Goal: Task Accomplishment & Management: Use online tool/utility

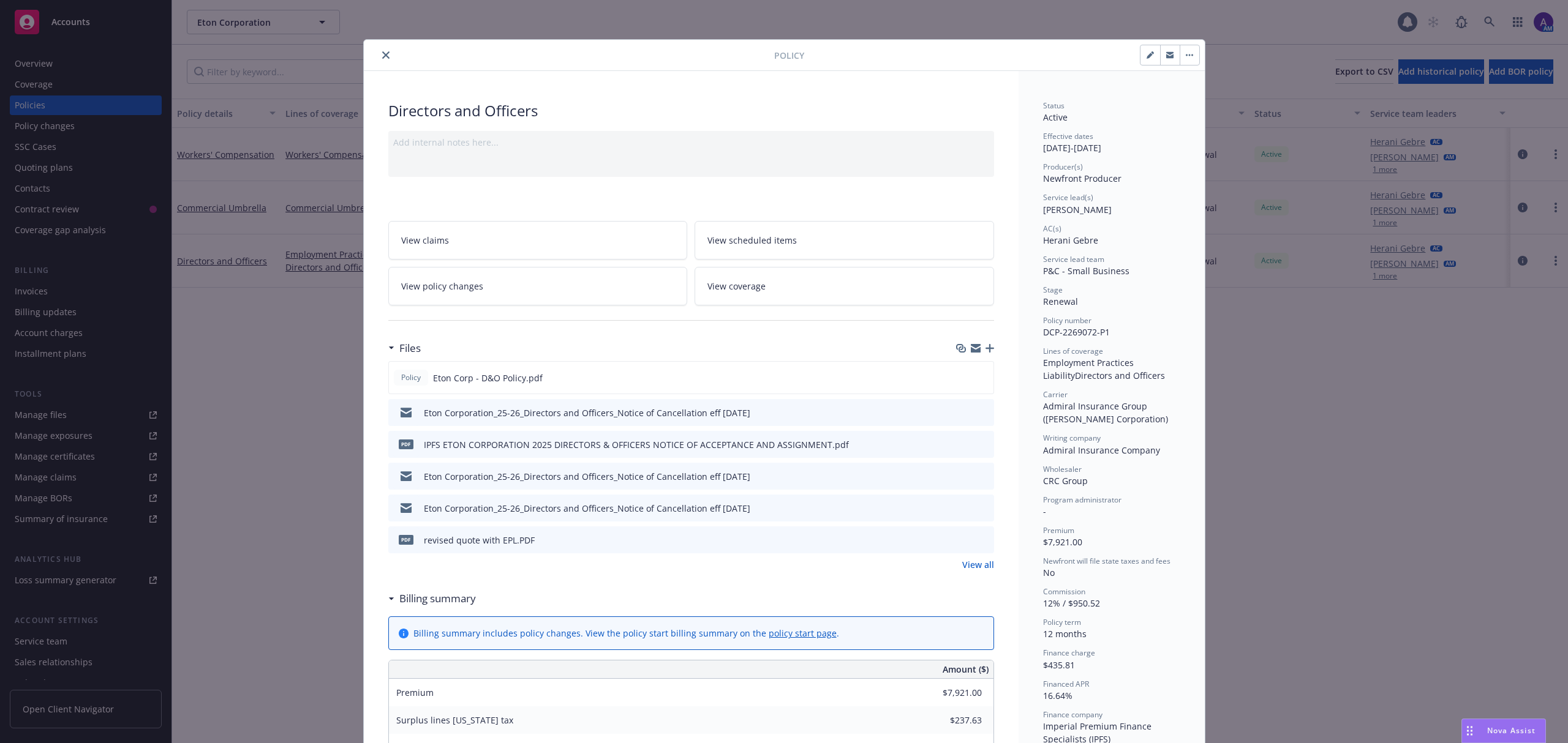
click at [1505, 738] on div "Nova Assist" at bounding box center [1504, 731] width 83 height 23
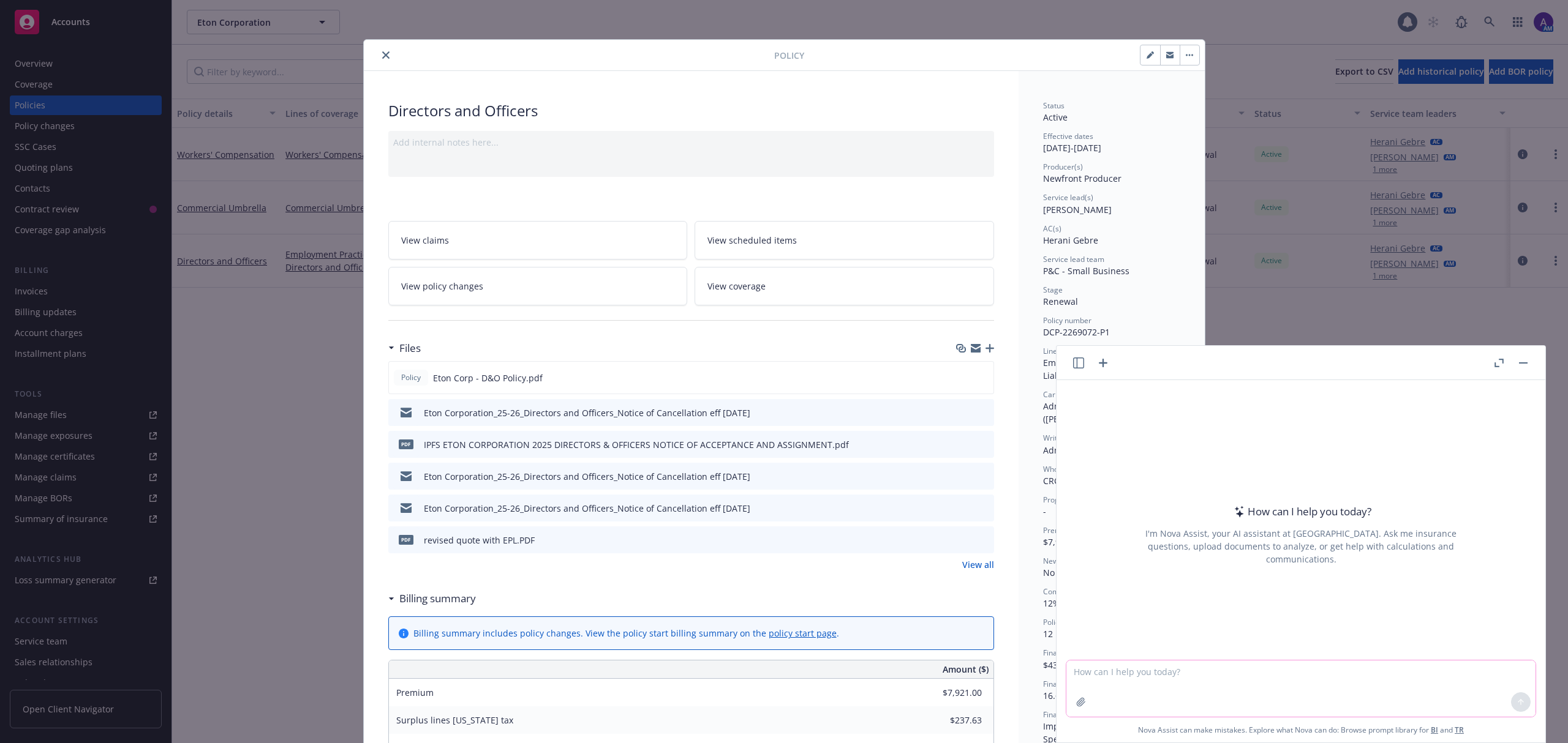
click at [1301, 679] on textarea at bounding box center [1301, 689] width 469 height 56
type textarea "c"
paste textarea "https://app.newfront.com/proposal/7f80935e-7a87-4ffd-8d13-322ceae2d4c5"
type textarea "download the documents contained in this link, and give me an email I can send …"
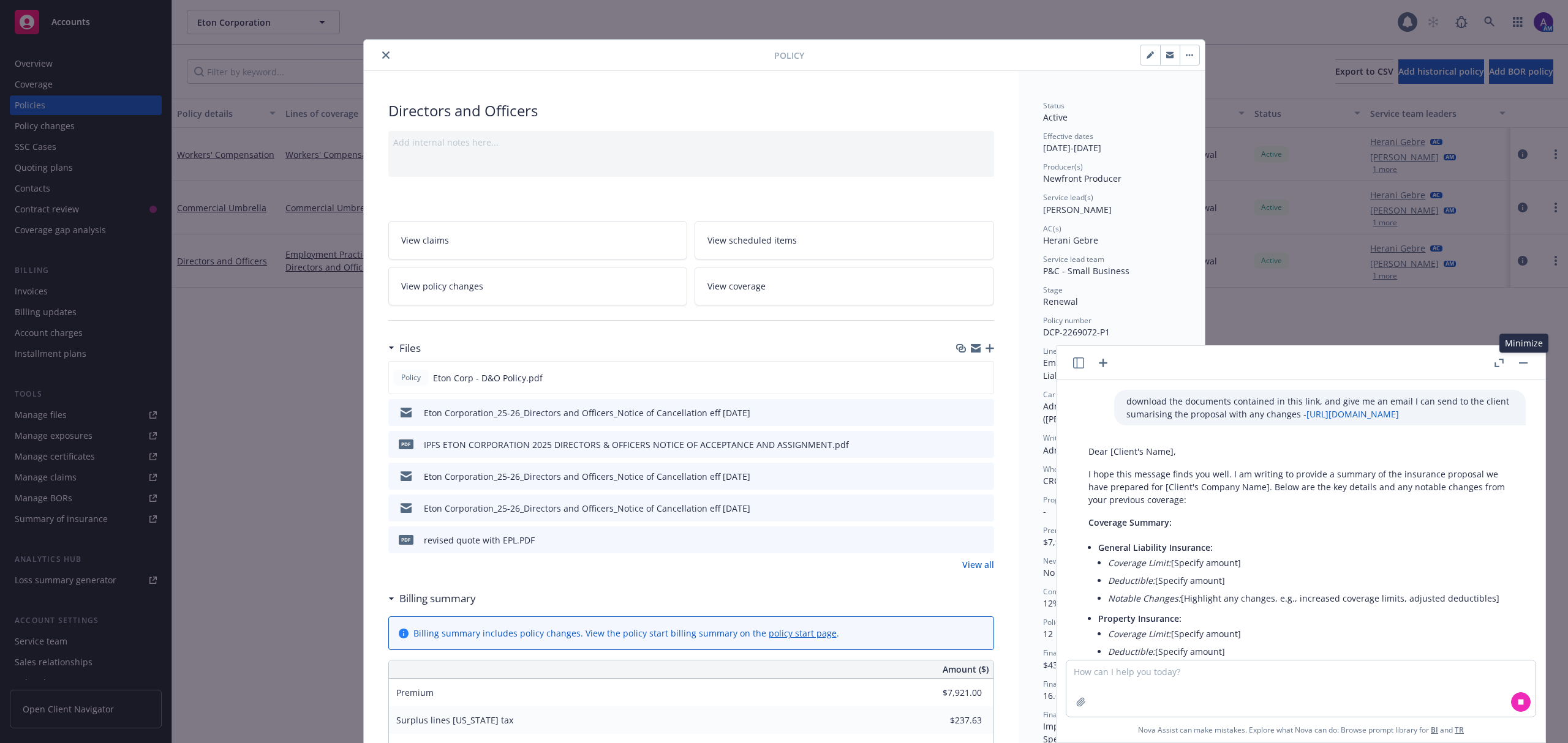
click at [1519, 363] on rect "button" at bounding box center [1523, 363] width 8 height 1
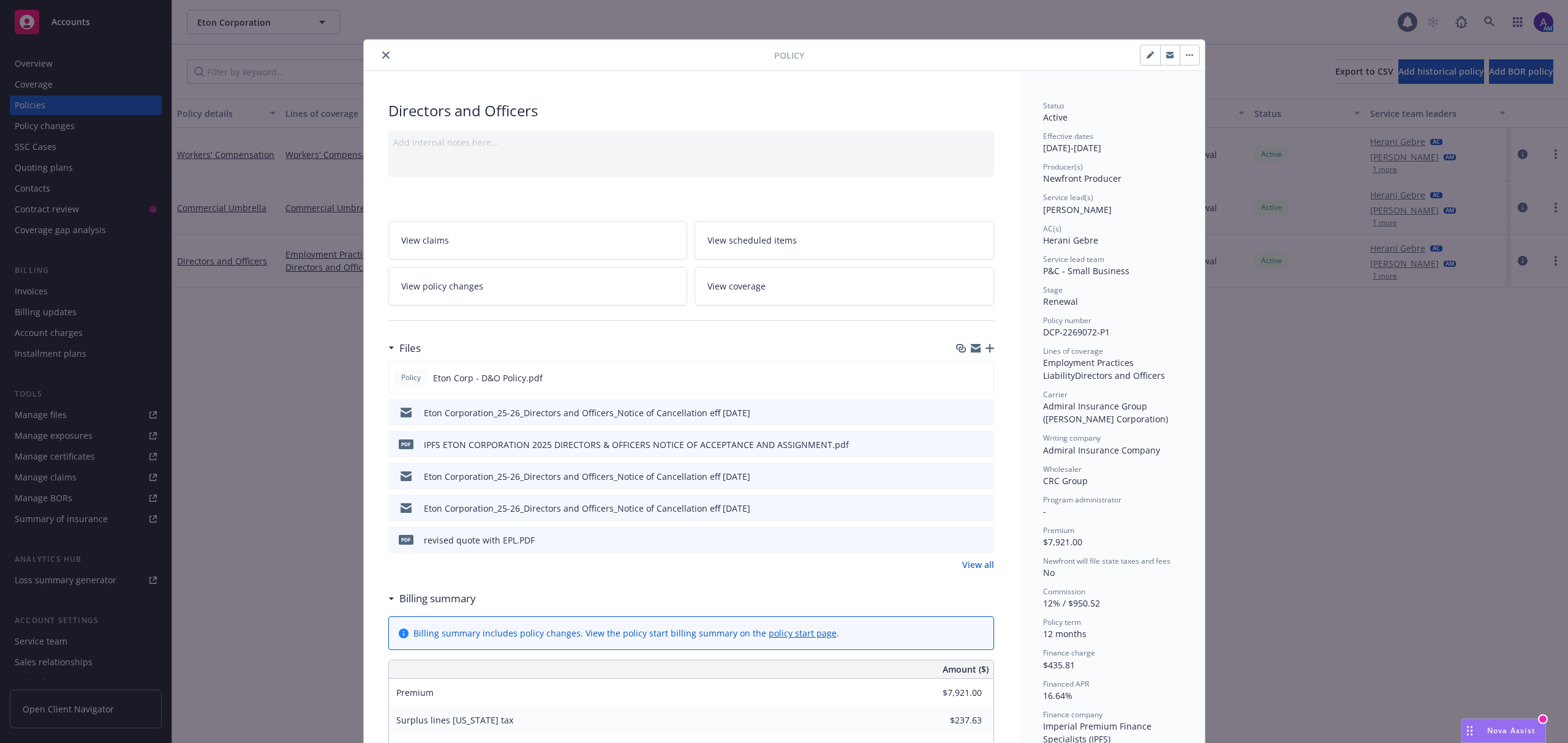
click at [275, 445] on div "Policy Directors and Officers Add internal notes here... View claims View sched…" at bounding box center [784, 372] width 1568 height 743
click at [368, 60] on div at bounding box center [571, 55] width 405 height 15
click at [382, 58] on icon "close" at bounding box center [385, 54] width 7 height 7
click at [1497, 720] on div "Nova Assist" at bounding box center [1504, 731] width 83 height 23
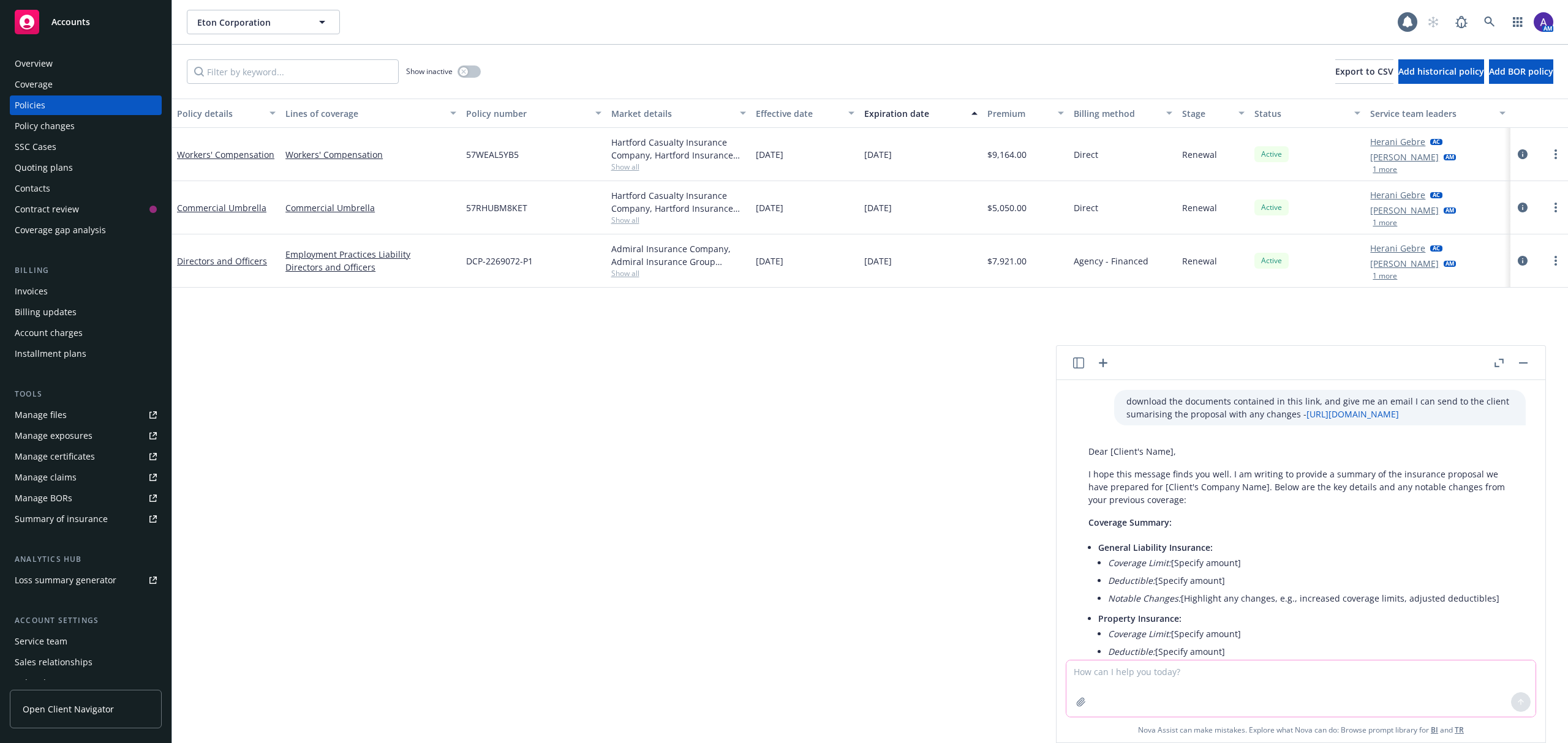
click at [1345, 685] on textarea at bounding box center [1301, 689] width 469 height 56
paste textarea "https://app.newfront.com/proposal/7f80935e-7a87-4ffd-8d13-322ceae2d4c5"
type textarea "whast the premium difference between expiring and renewal on this one? https://…"
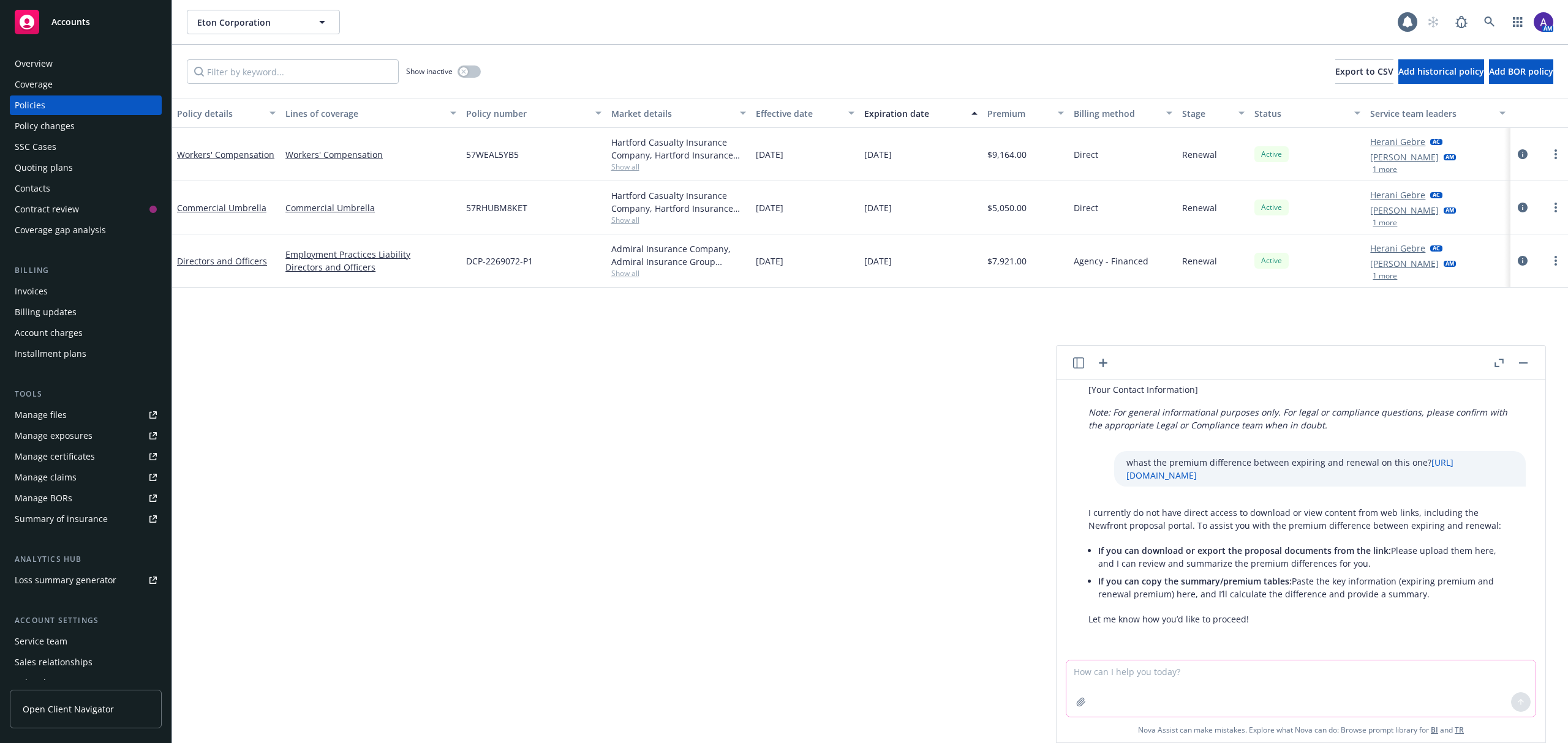
scroll to position [1287, 0]
click at [1150, 477] on link "https://app.newfront.com/proposal/7f80935e-7a87-4ffd-8d13-322ceae2d4c5" at bounding box center [1290, 469] width 327 height 25
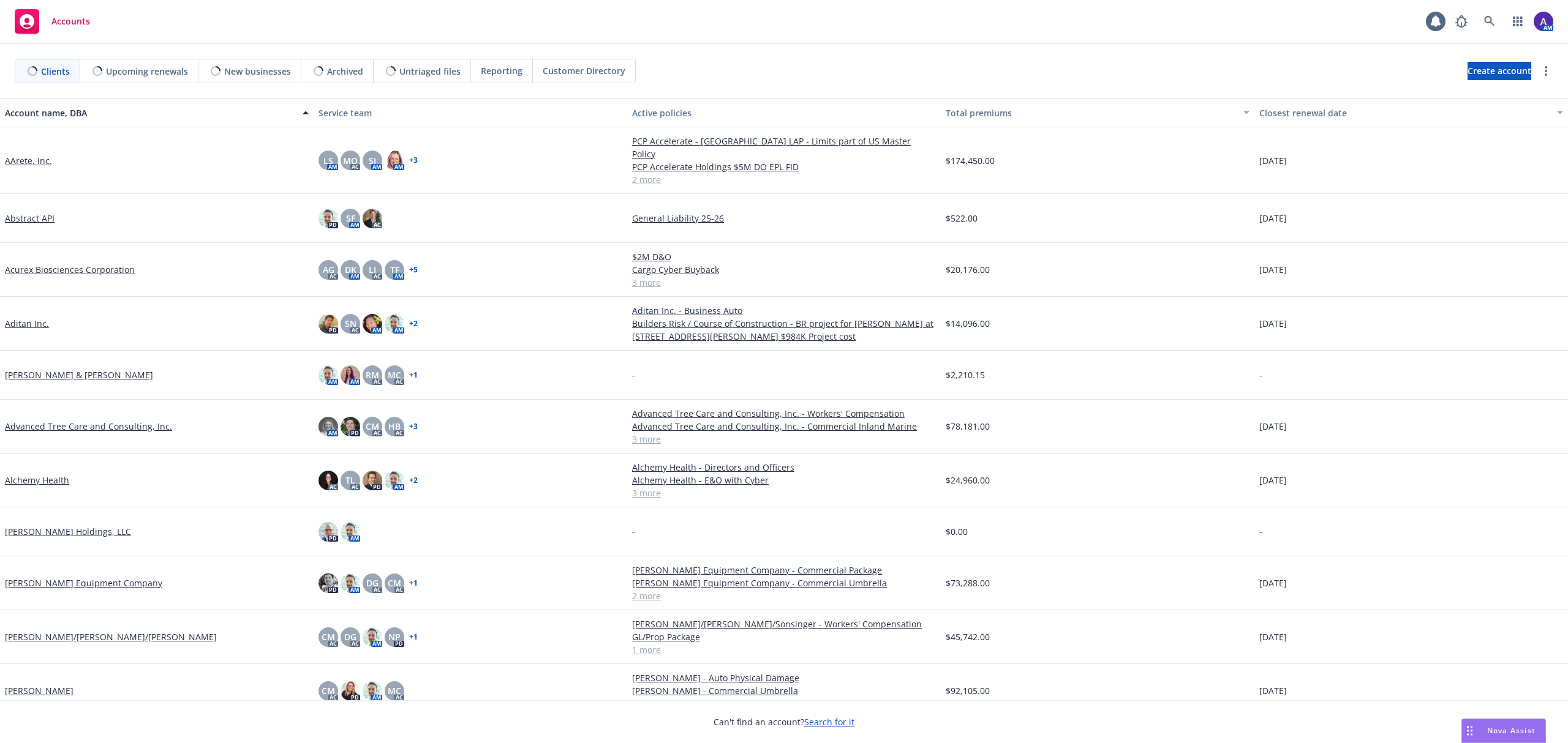
click at [1502, 732] on span "Nova Assist" at bounding box center [1511, 731] width 49 height 10
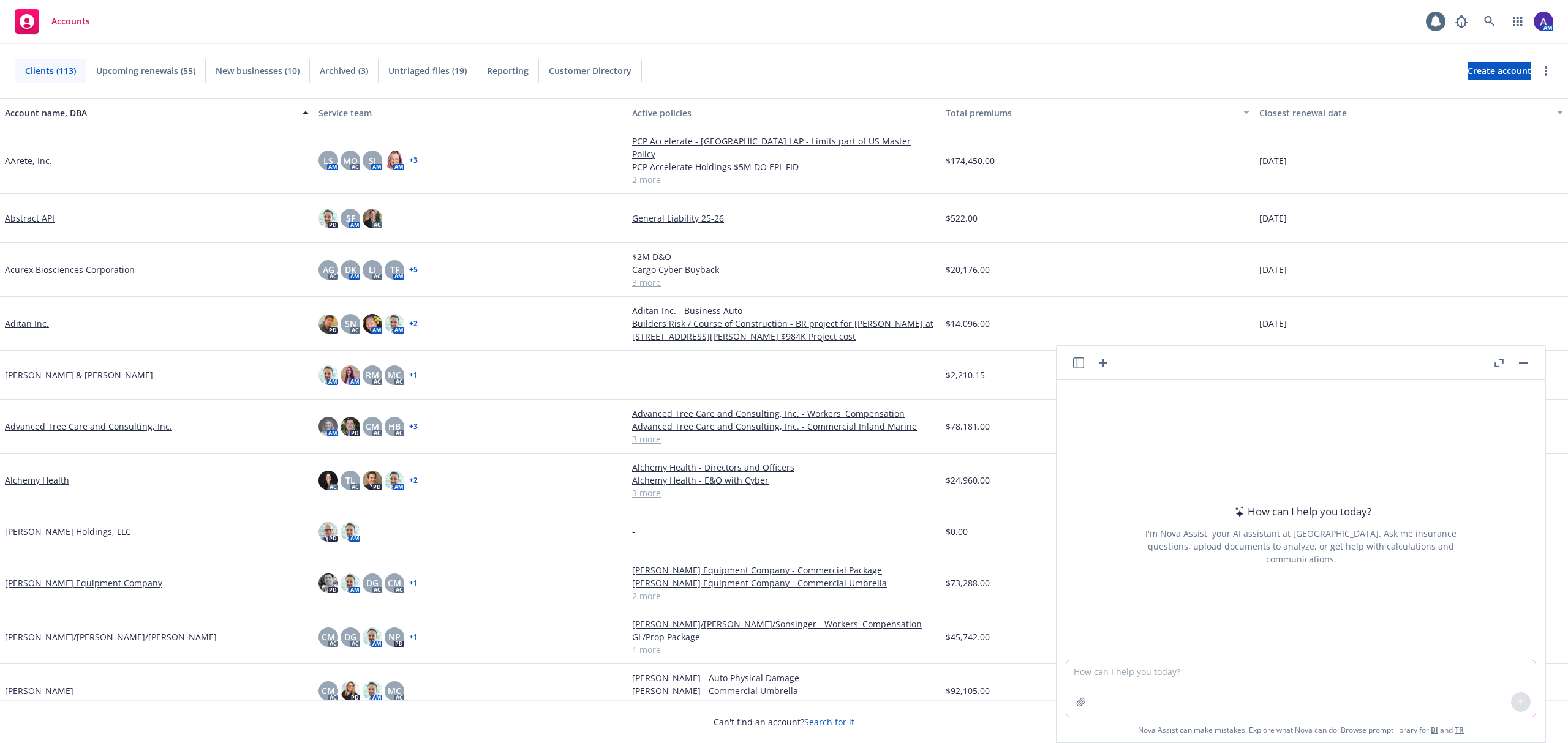
click at [1203, 679] on textarea at bounding box center [1301, 689] width 469 height 56
paste textarea "Hi Silvana, I am working with the underwriter to correct this and have the rein…"
type textarea "Imrpove this email -Hi Silvana, I am working with the underwriter to correct th…"
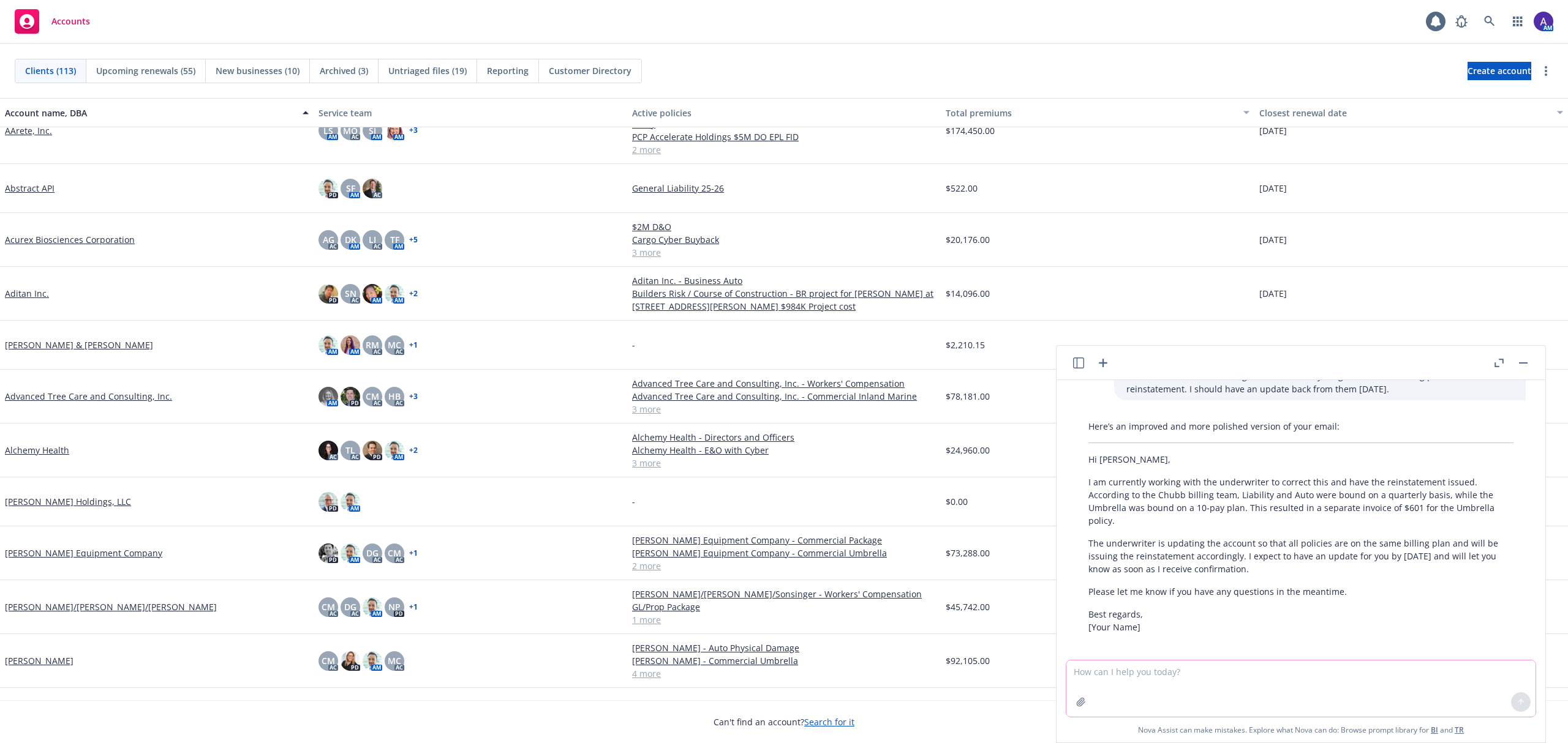
scroll to position [108, 0]
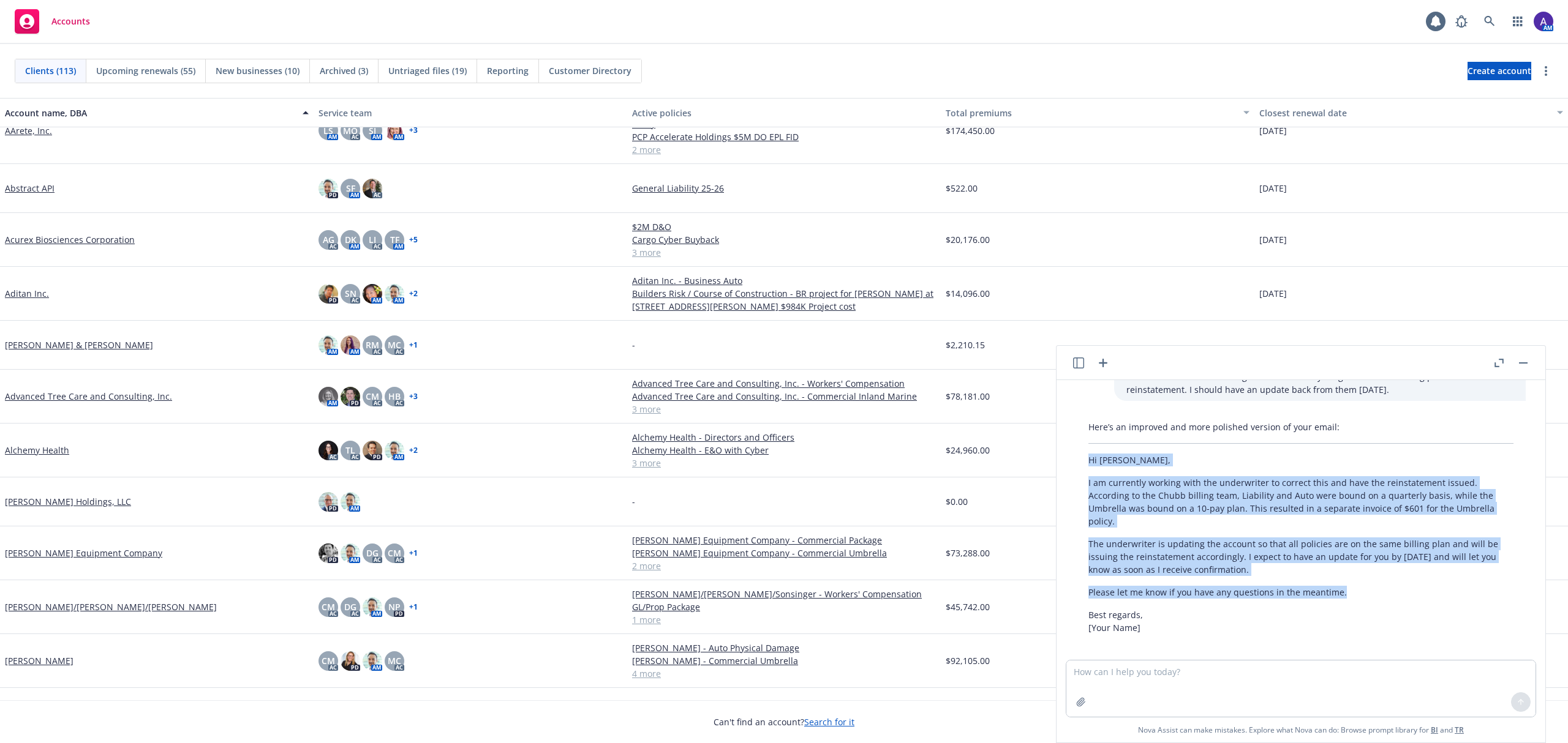
drag, startPoint x: 1358, startPoint y: 588, endPoint x: 1084, endPoint y: 459, distance: 302.8
click at [1084, 459] on div "Here’s an improved and more polished version of your email: Hi Silvana, I am cu…" at bounding box center [1301, 527] width 450 height 224
copy div "Hi Silvana, I am currently working with the underwriter to correct this and hav…"
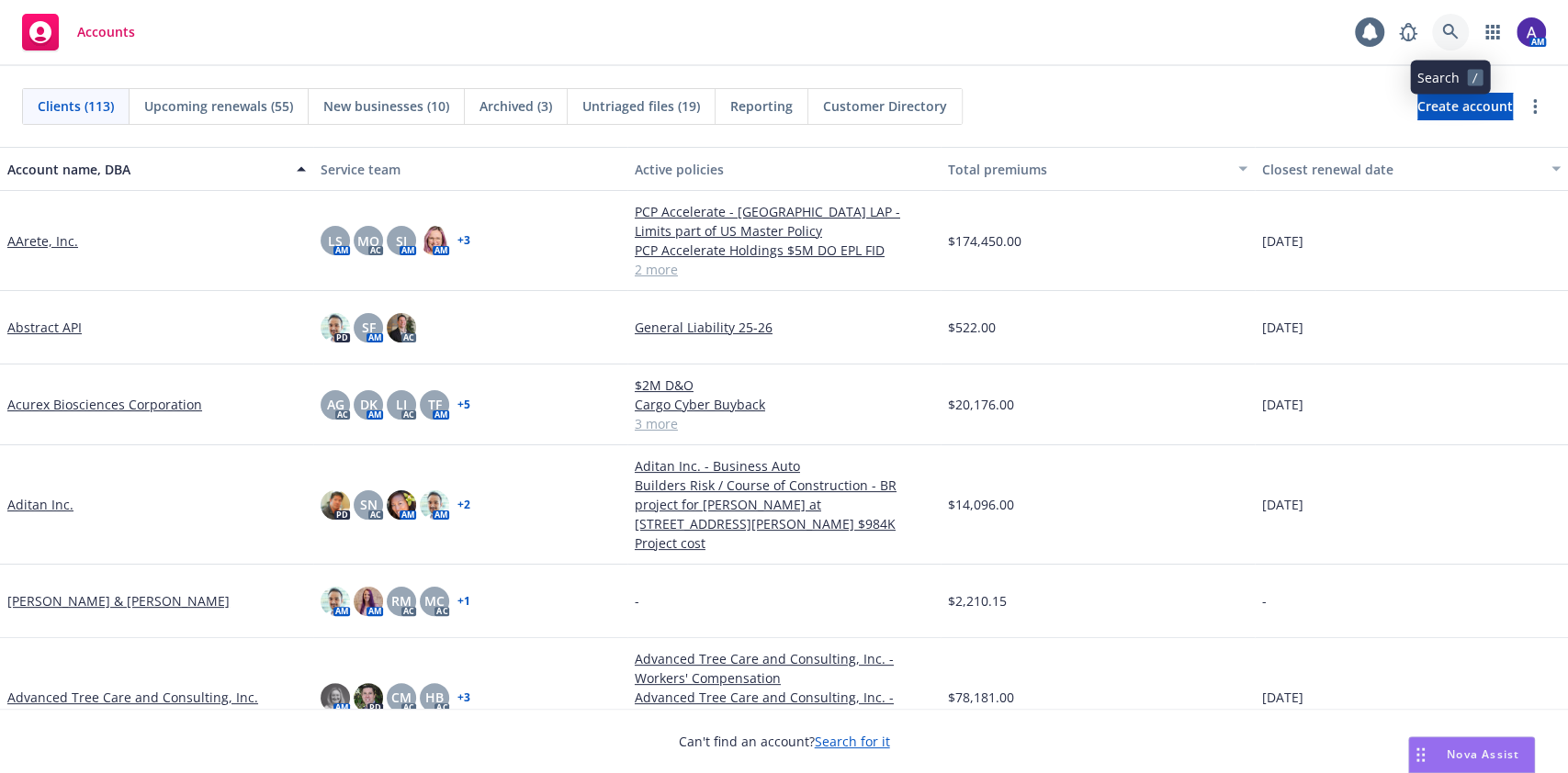
click at [1444, 41] on icon at bounding box center [1449, 32] width 17 height 17
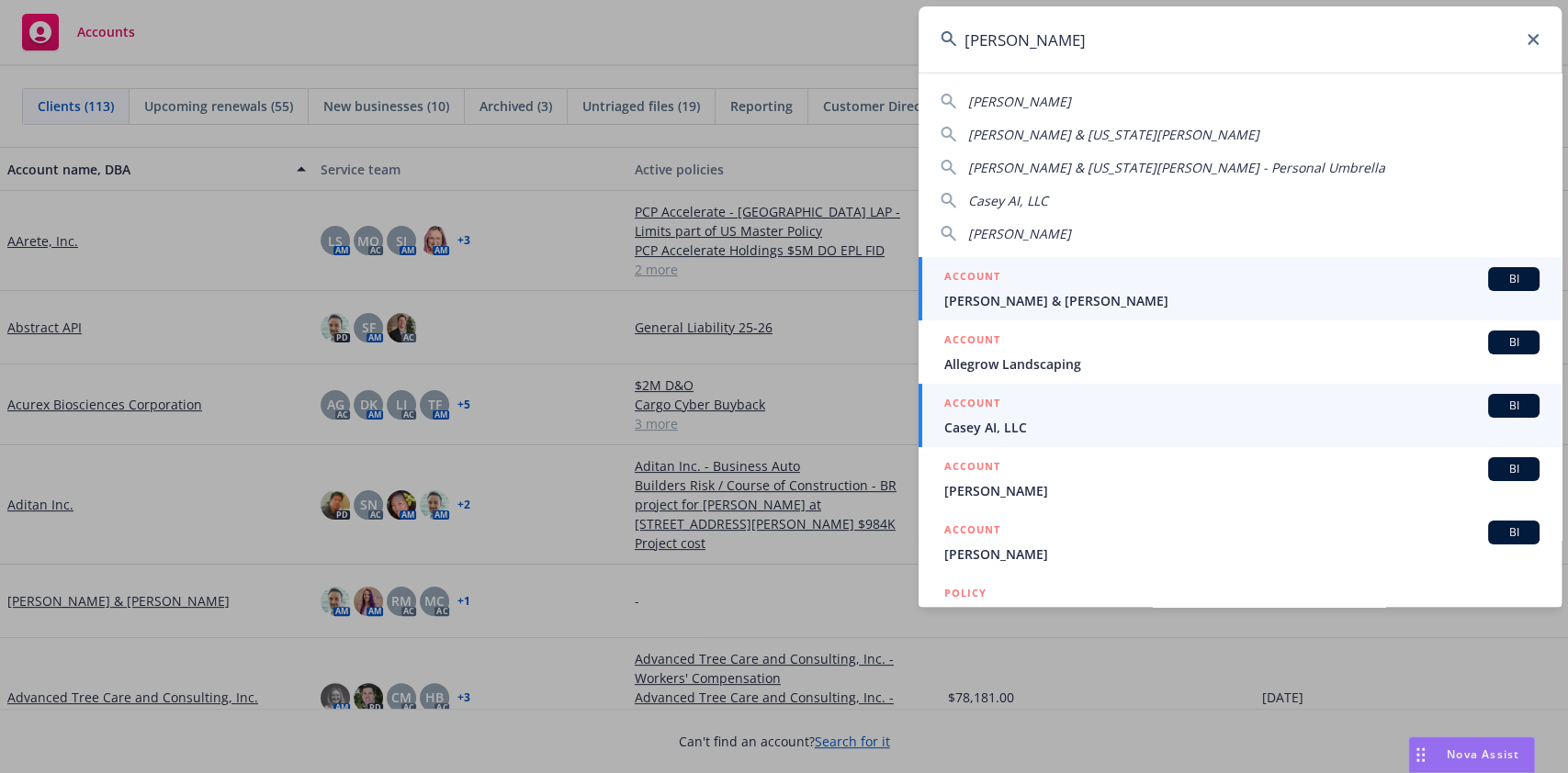
type input "casey"
click at [1092, 426] on span "Casey AI, LLC" at bounding box center [1242, 428] width 595 height 19
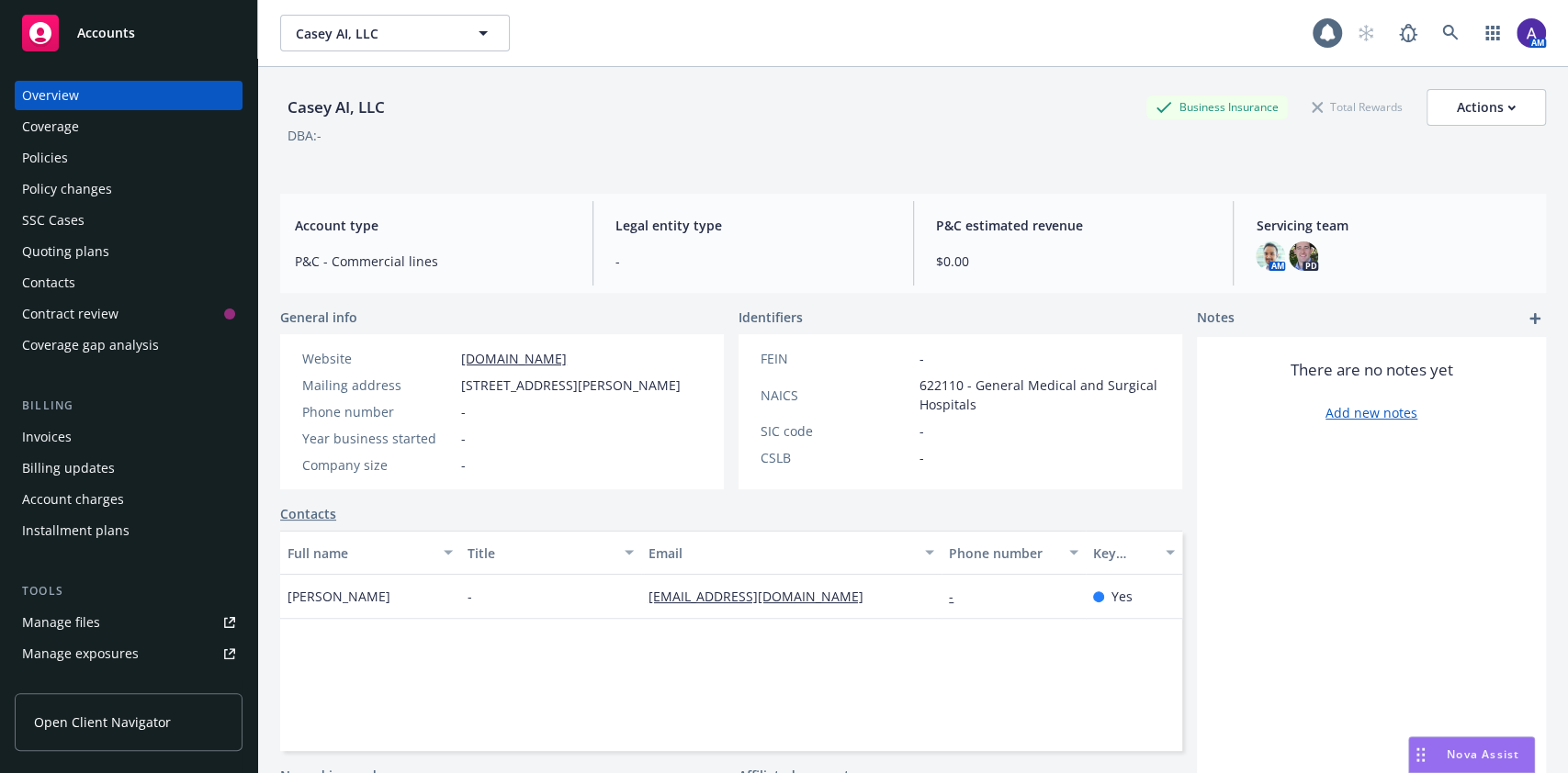
click at [1450, 748] on span "Nova Assist" at bounding box center [1482, 755] width 73 height 16
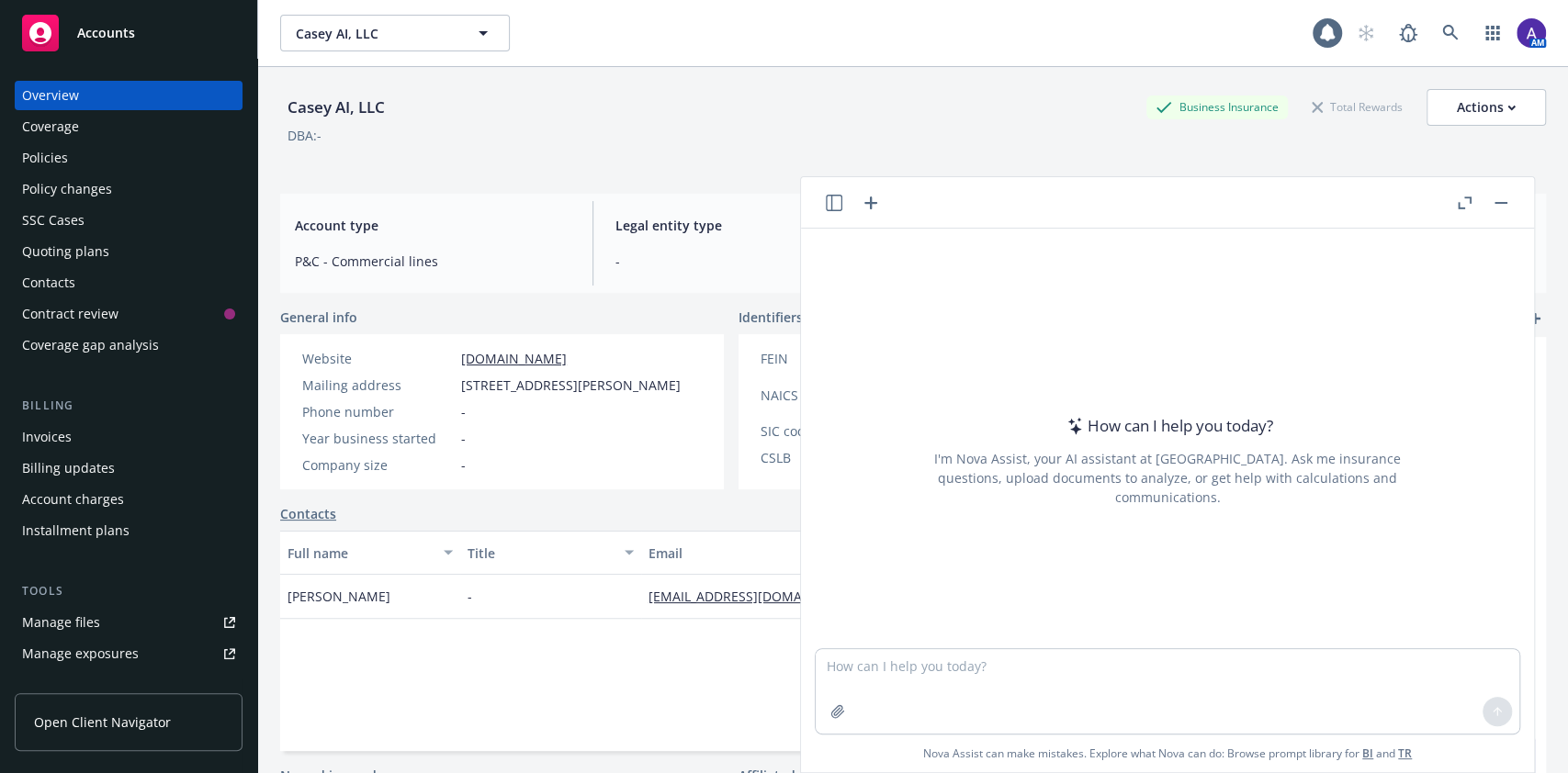
click at [1408, 736] on button "Nova Assist" at bounding box center [1471, 755] width 126 height 37
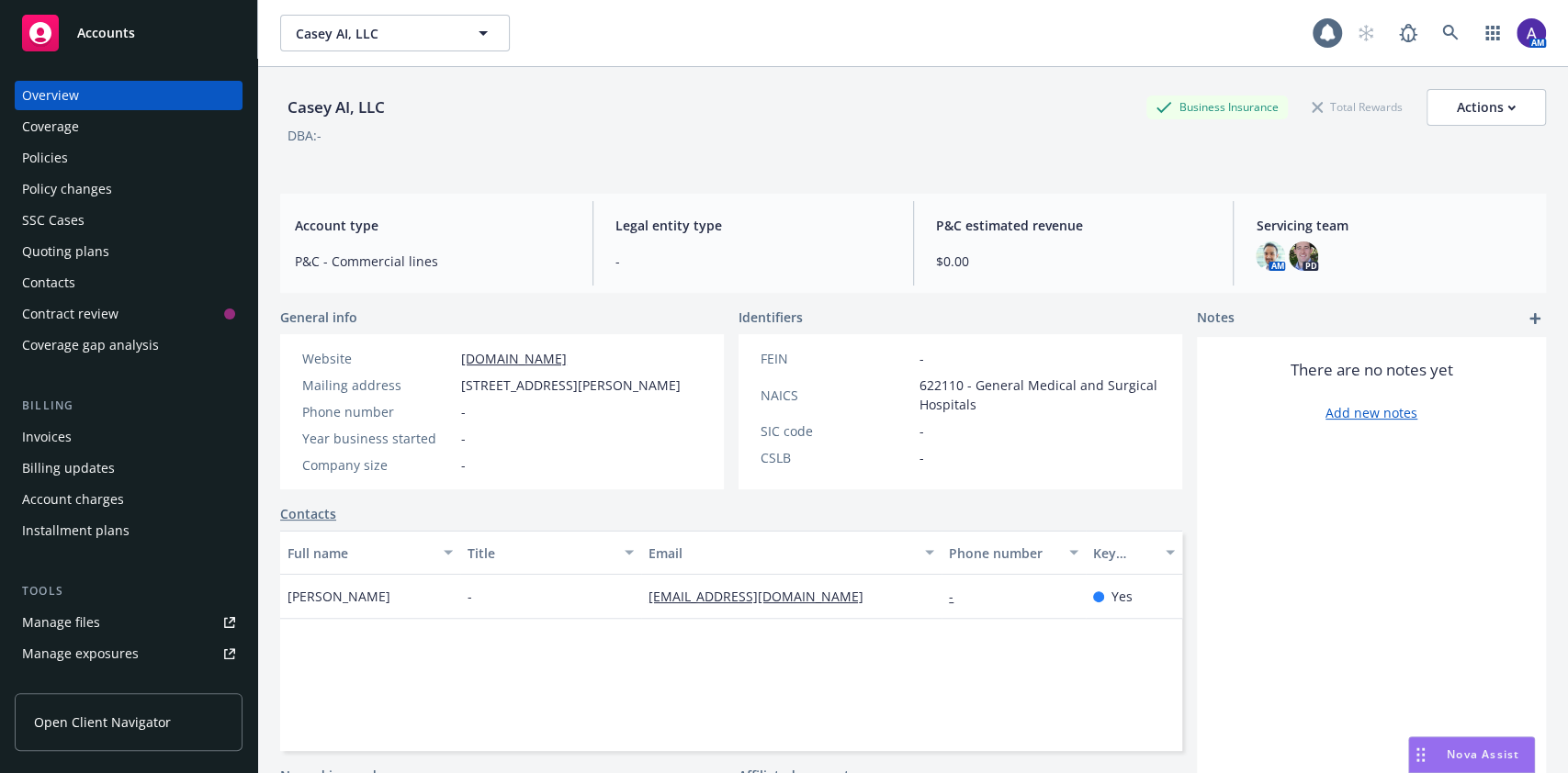
click at [1439, 745] on div "Nova Assist" at bounding box center [1471, 755] width 125 height 35
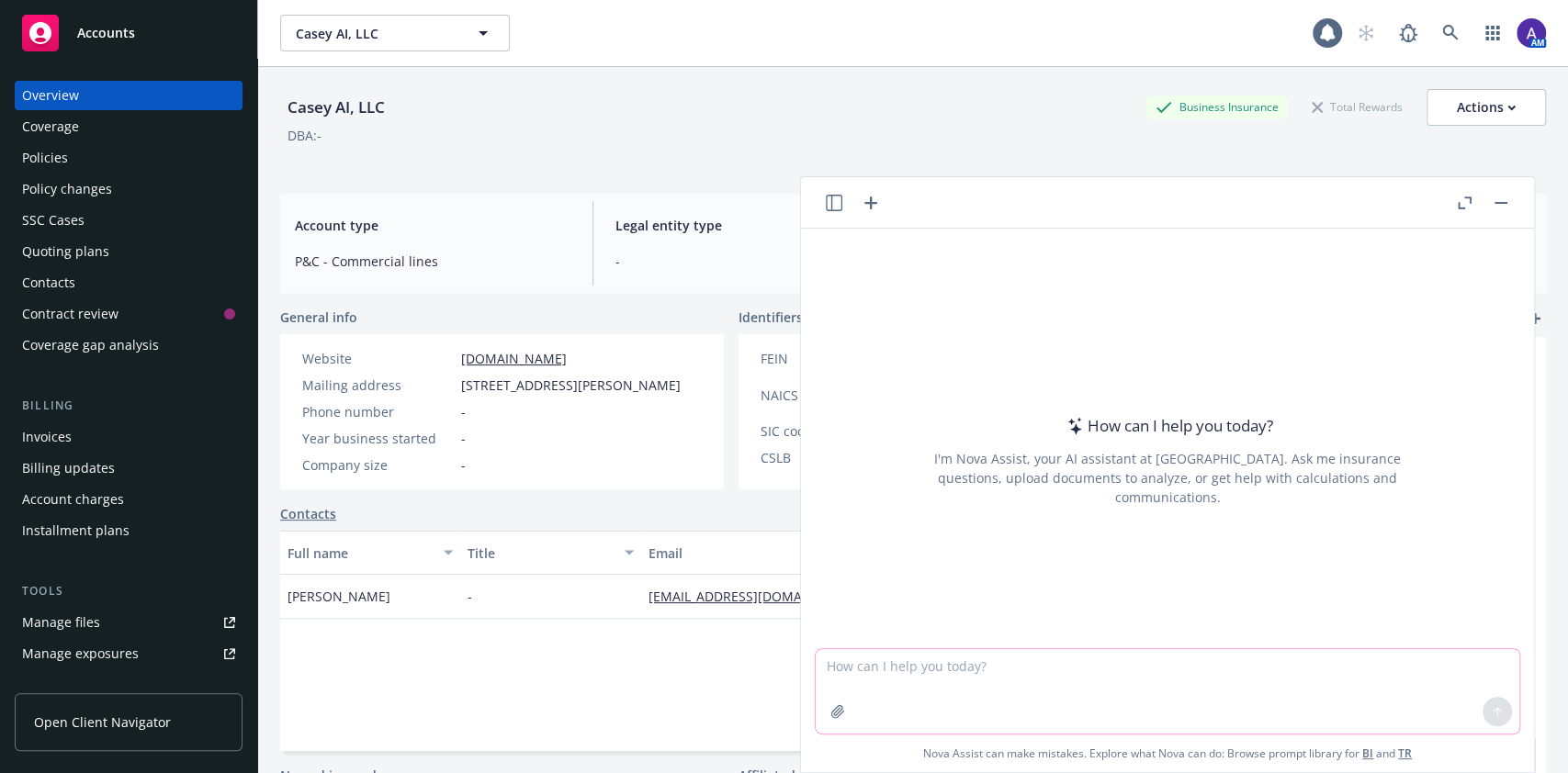
click at [1105, 658] on textarea at bounding box center [1166, 691] width 703 height 85
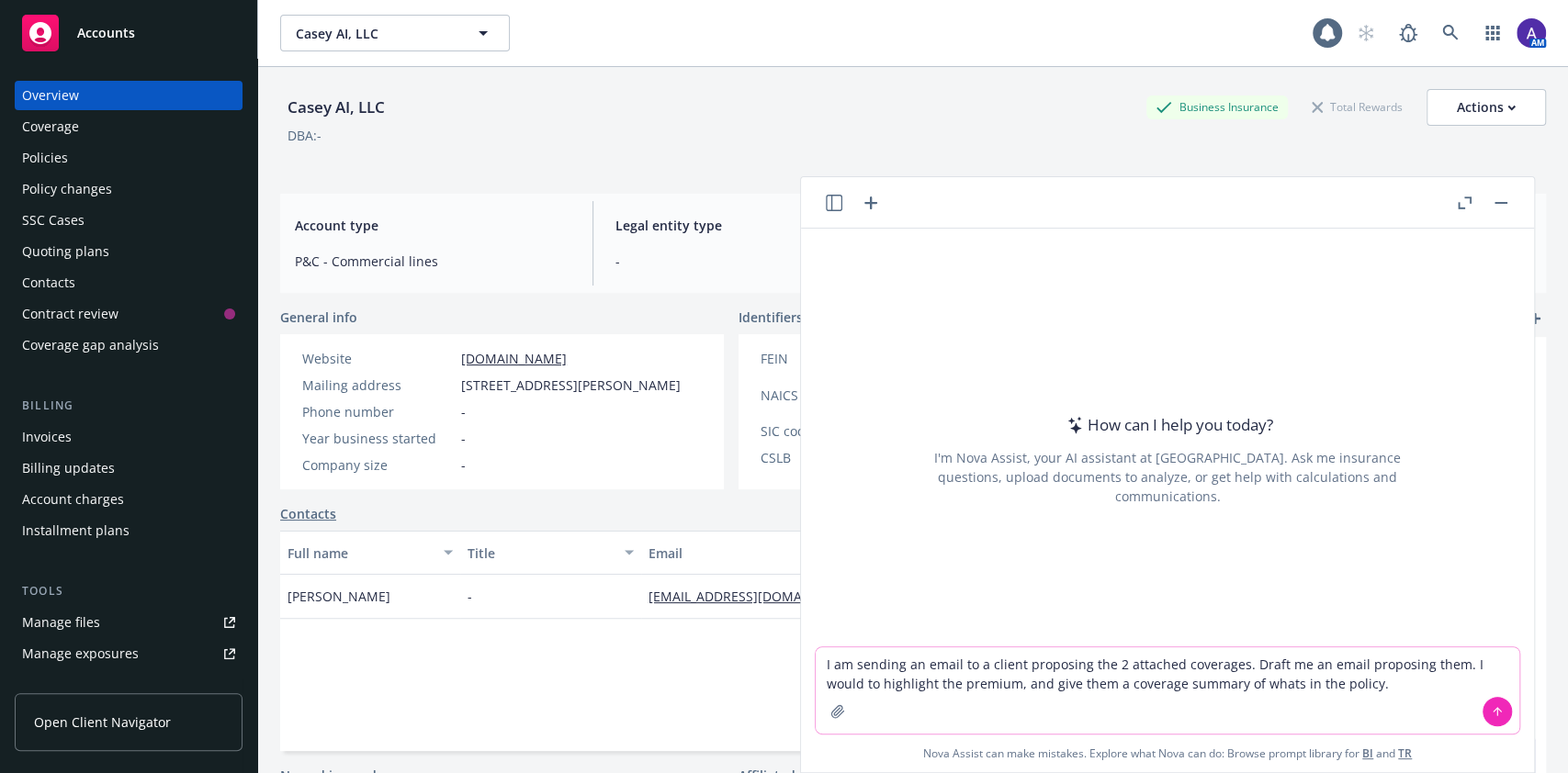
type textarea "I am sending an email to a client proposing the 2 attached coverages. Draft me …"
click at [833, 714] on icon "button" at bounding box center [837, 711] width 12 height 12
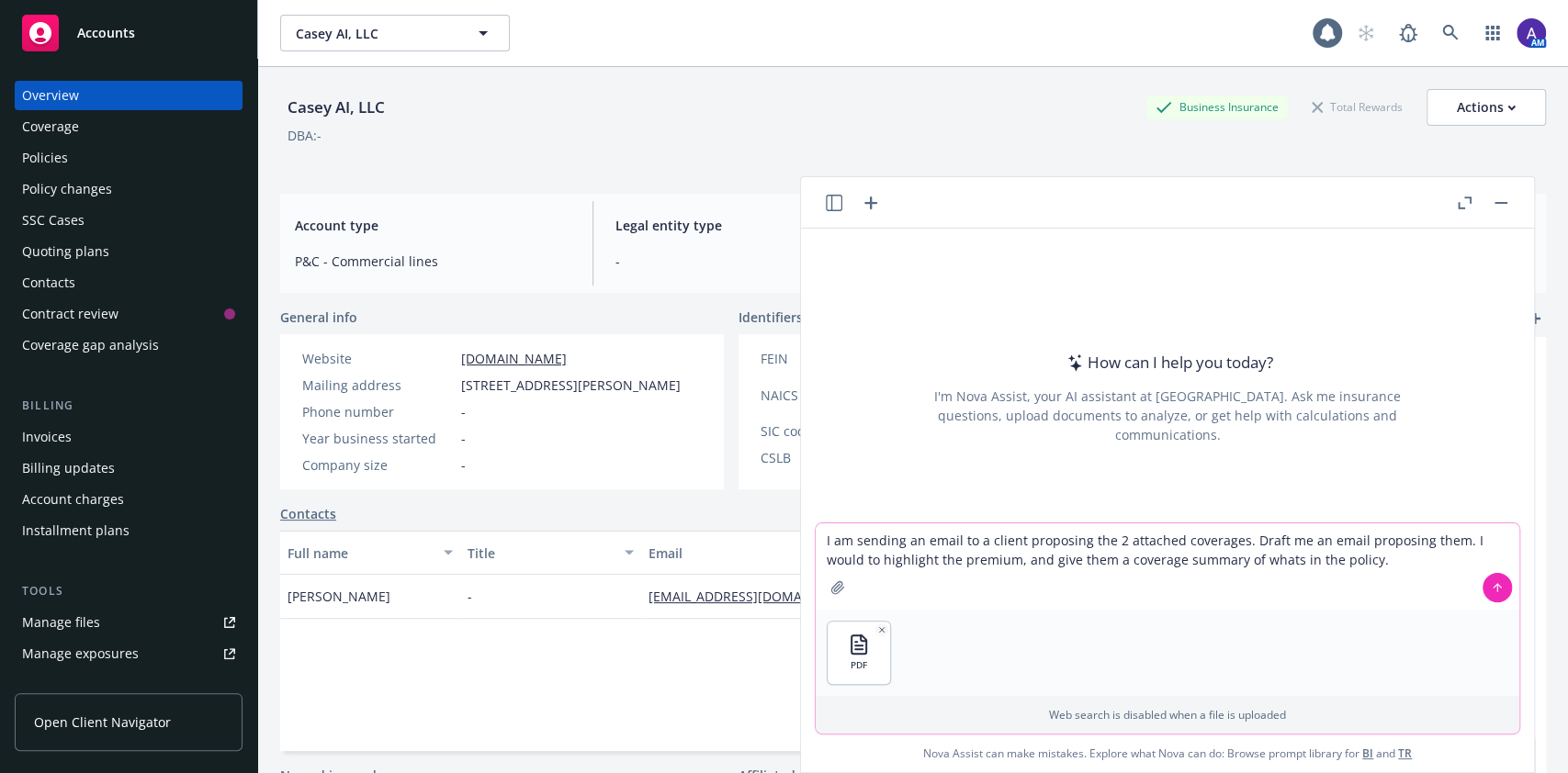
click at [1493, 583] on button at bounding box center [1497, 587] width 29 height 29
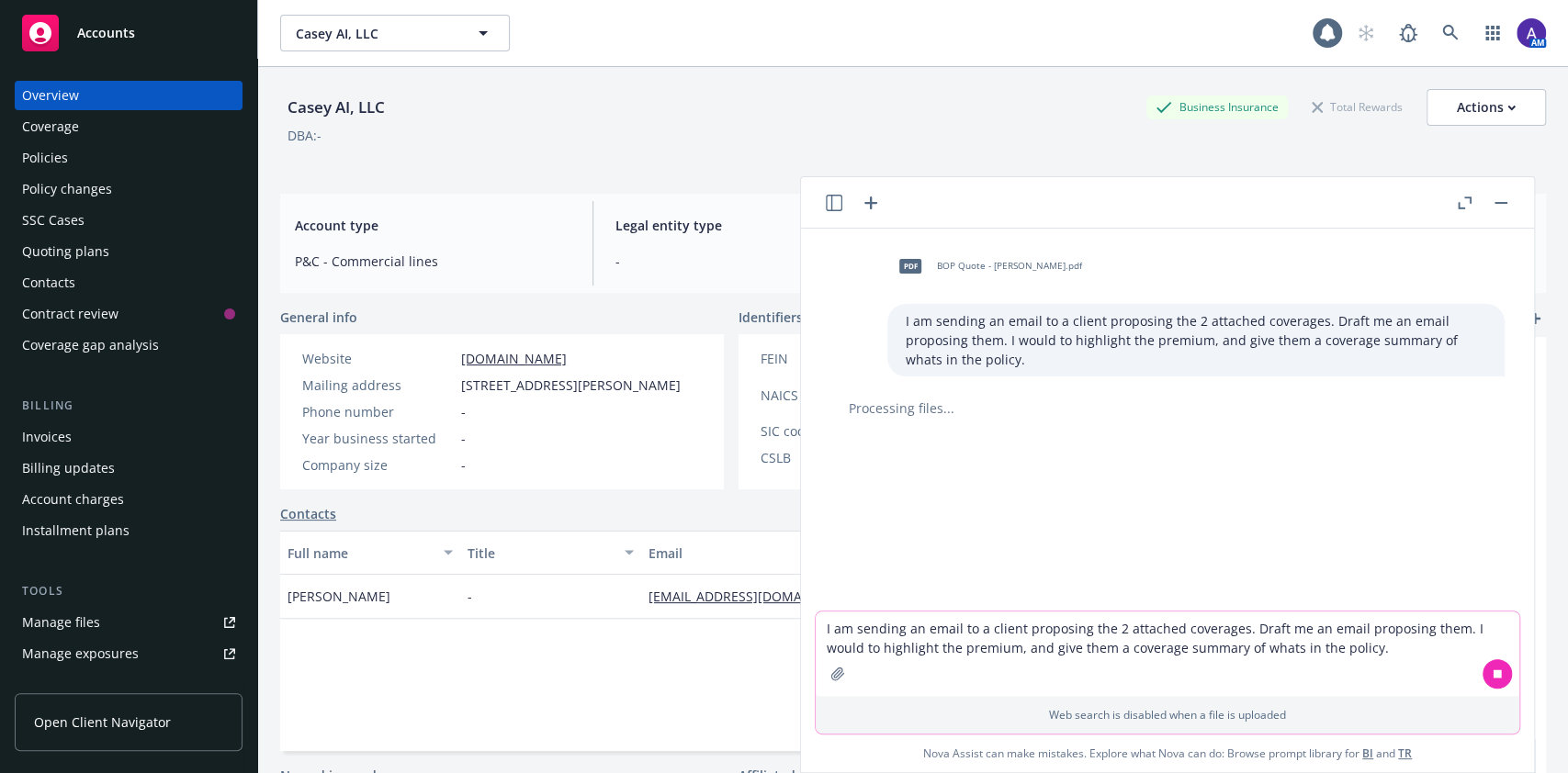
click at [835, 670] on icon "button" at bounding box center [837, 673] width 12 height 12
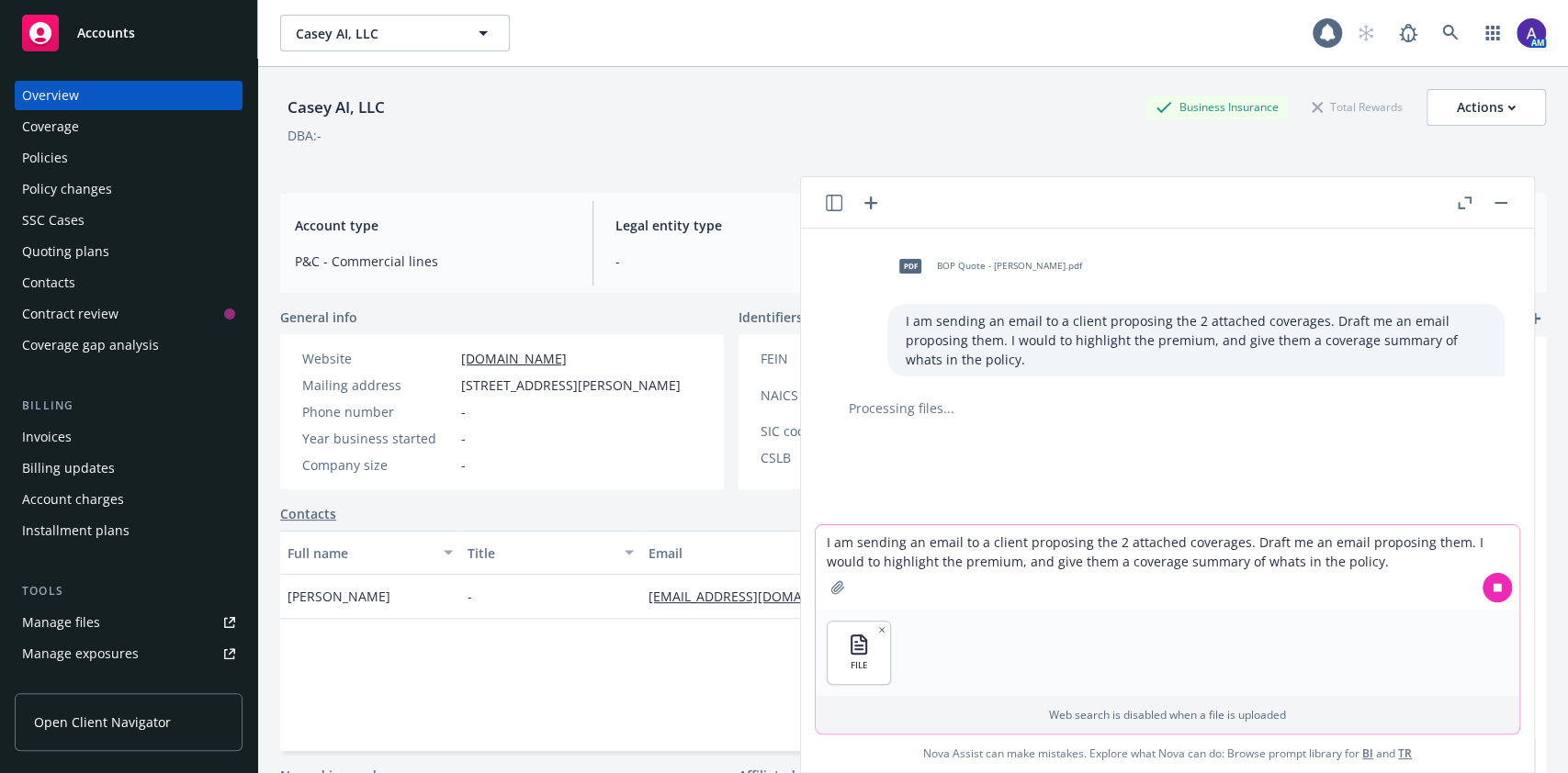
click at [1127, 551] on textarea "I am sending an email to a client proposing the 2 attached coverages. Draft me …" at bounding box center [1166, 567] width 703 height 85
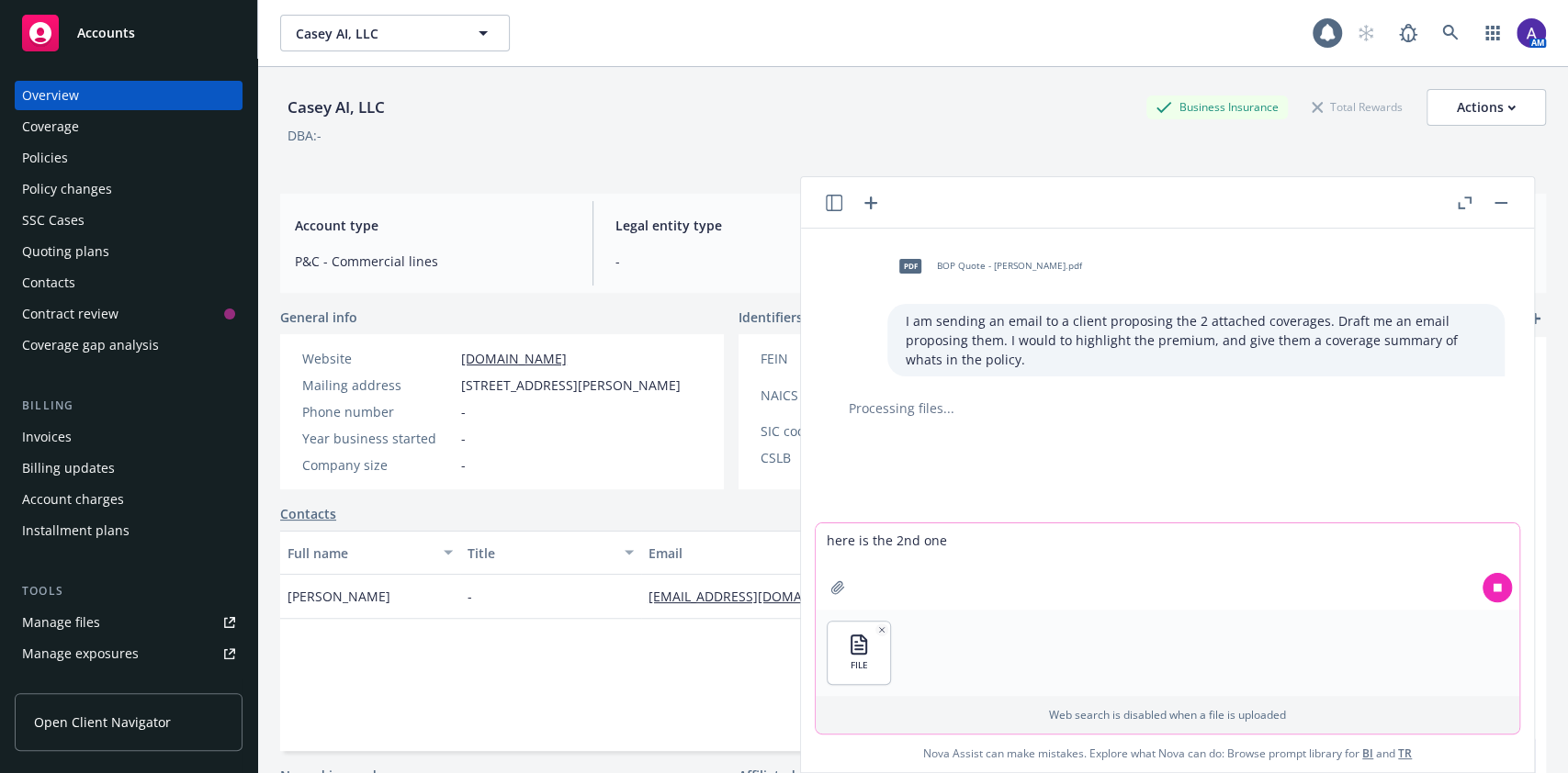
click at [1344, 579] on textarea "here is the 2nd one" at bounding box center [1166, 566] width 703 height 87
click at [1244, 553] on textarea "here is the 2nd one" at bounding box center [1166, 566] width 703 height 87
click at [1150, 554] on textarea "here is the 2nd one" at bounding box center [1166, 566] width 703 height 87
type textarea "here is the 2nd one"
click at [1492, 587] on button at bounding box center [1497, 587] width 29 height 29
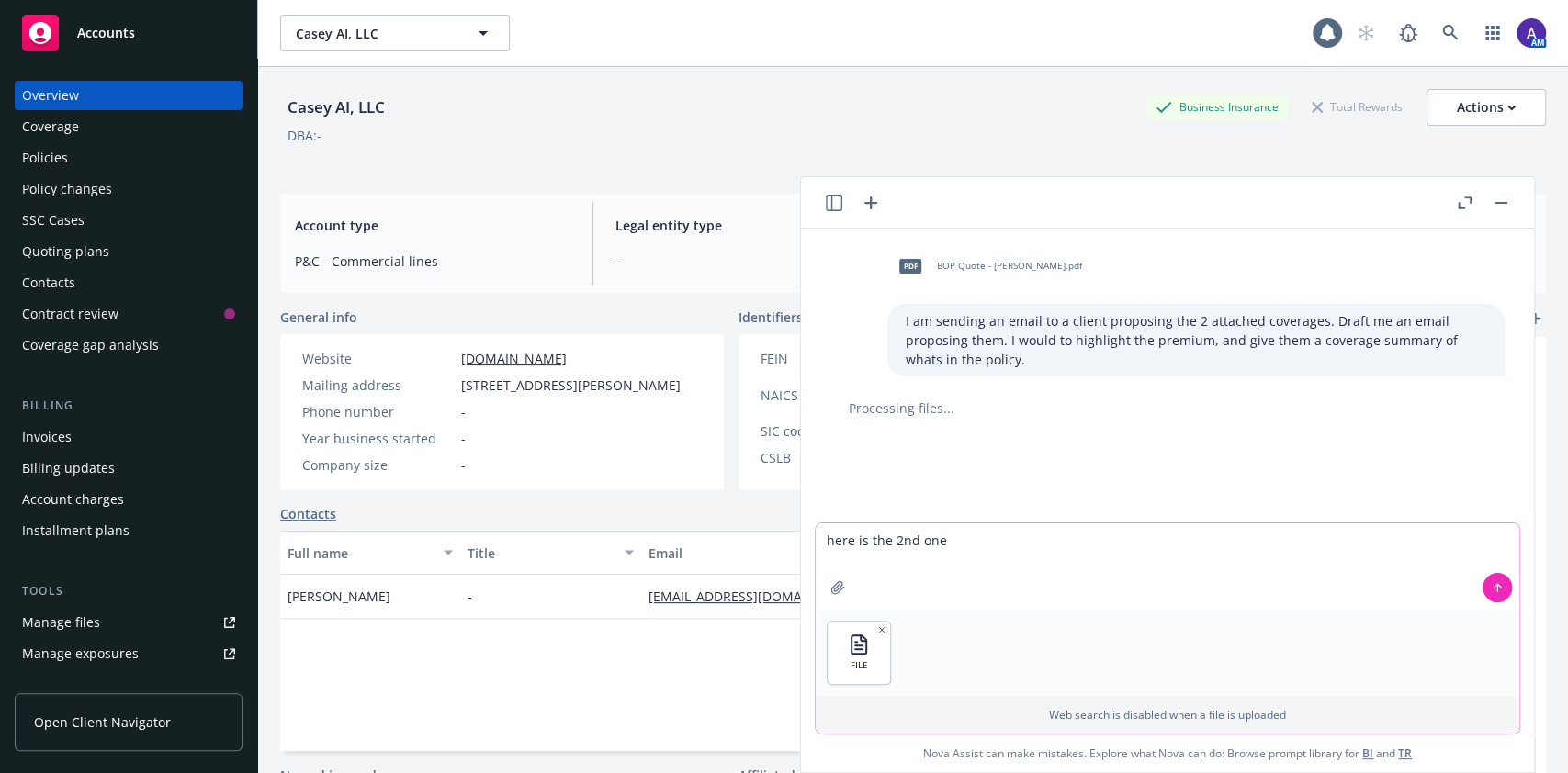
click at [1126, 553] on textarea "here is the 2nd one" at bounding box center [1166, 566] width 703 height 87
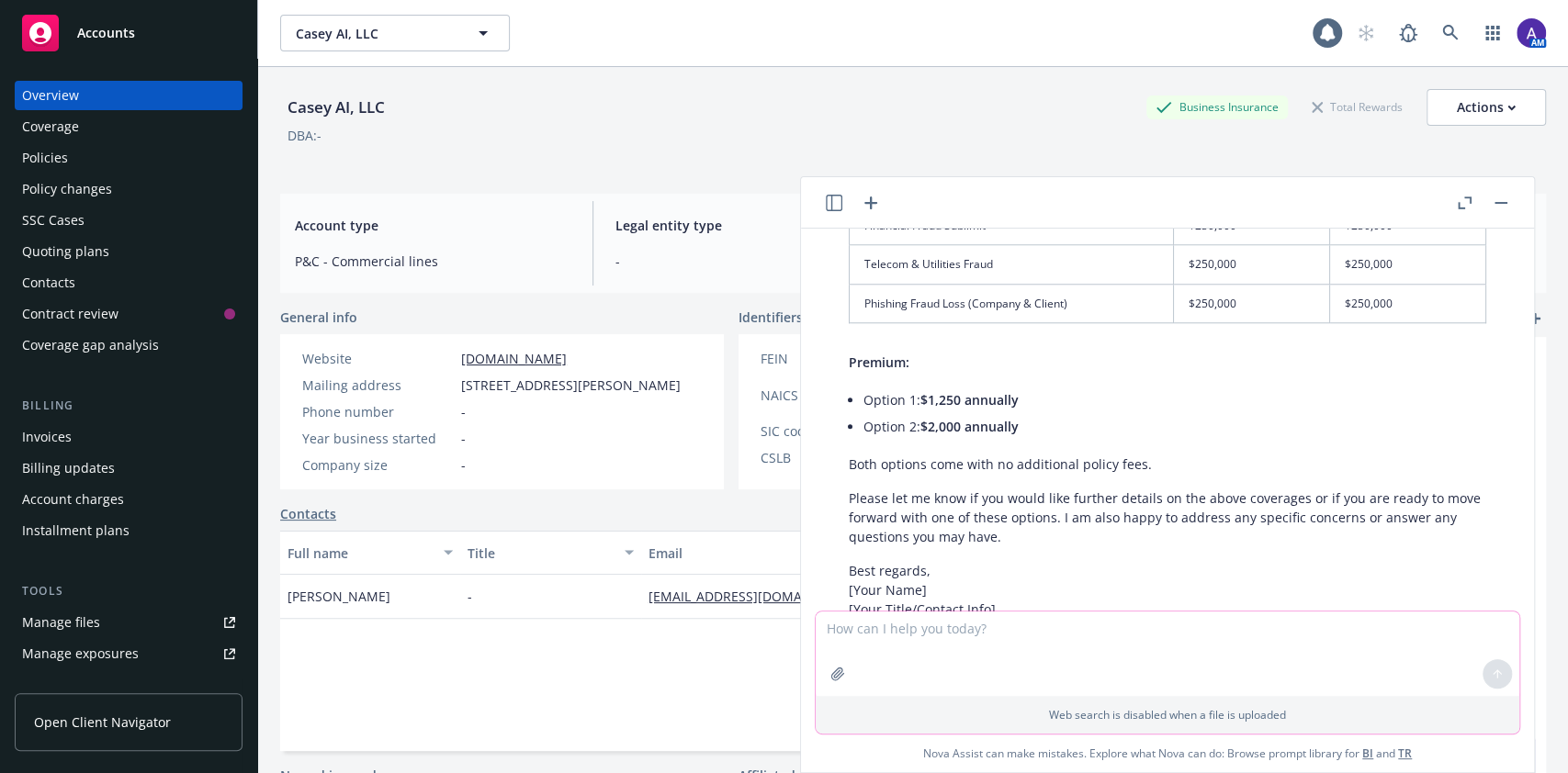
scroll to position [1372, 0]
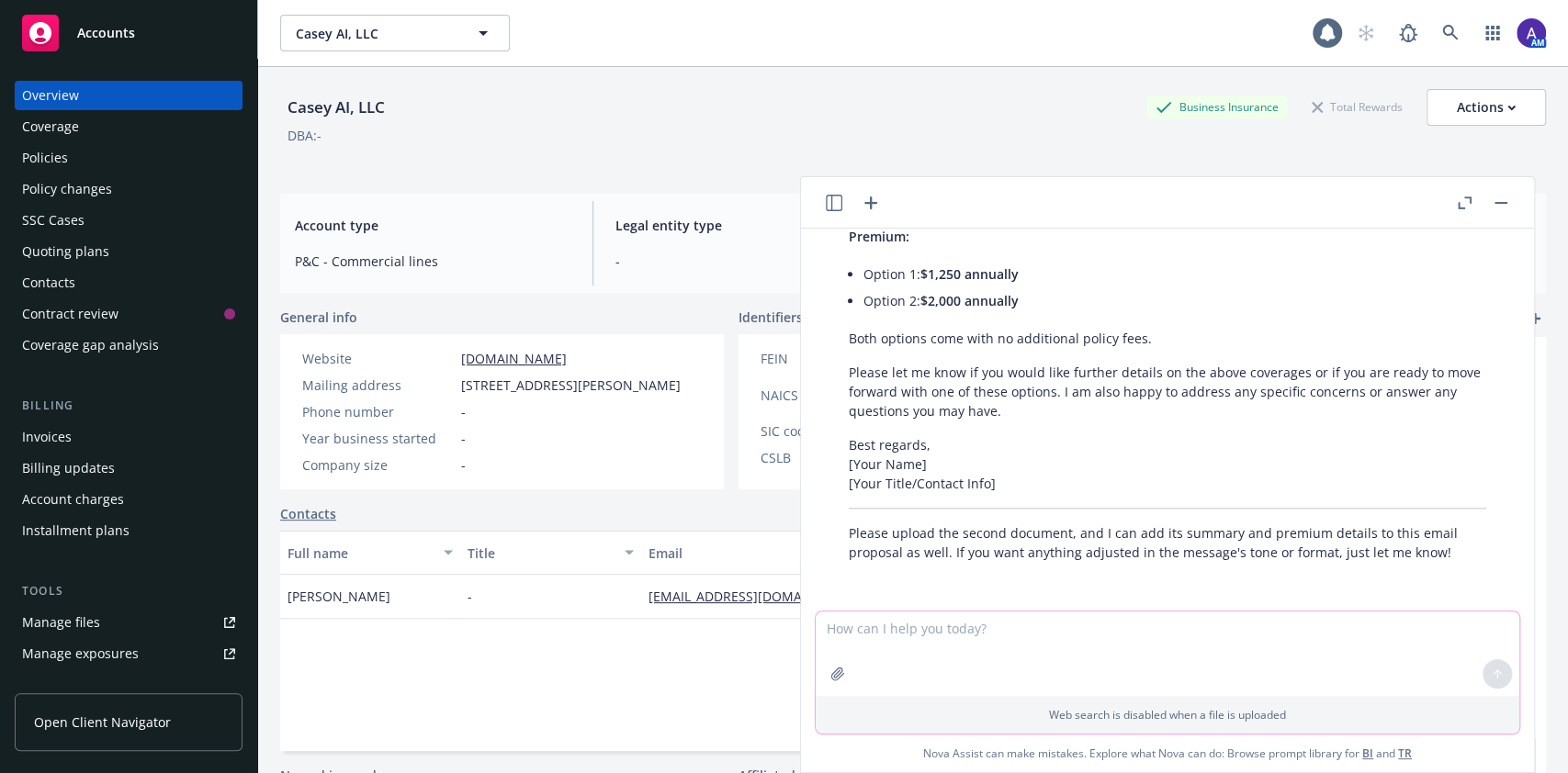
click at [956, 644] on textarea at bounding box center [1166, 653] width 703 height 85
type textarea "i"
click at [831, 676] on icon "button" at bounding box center [837, 673] width 12 height 12
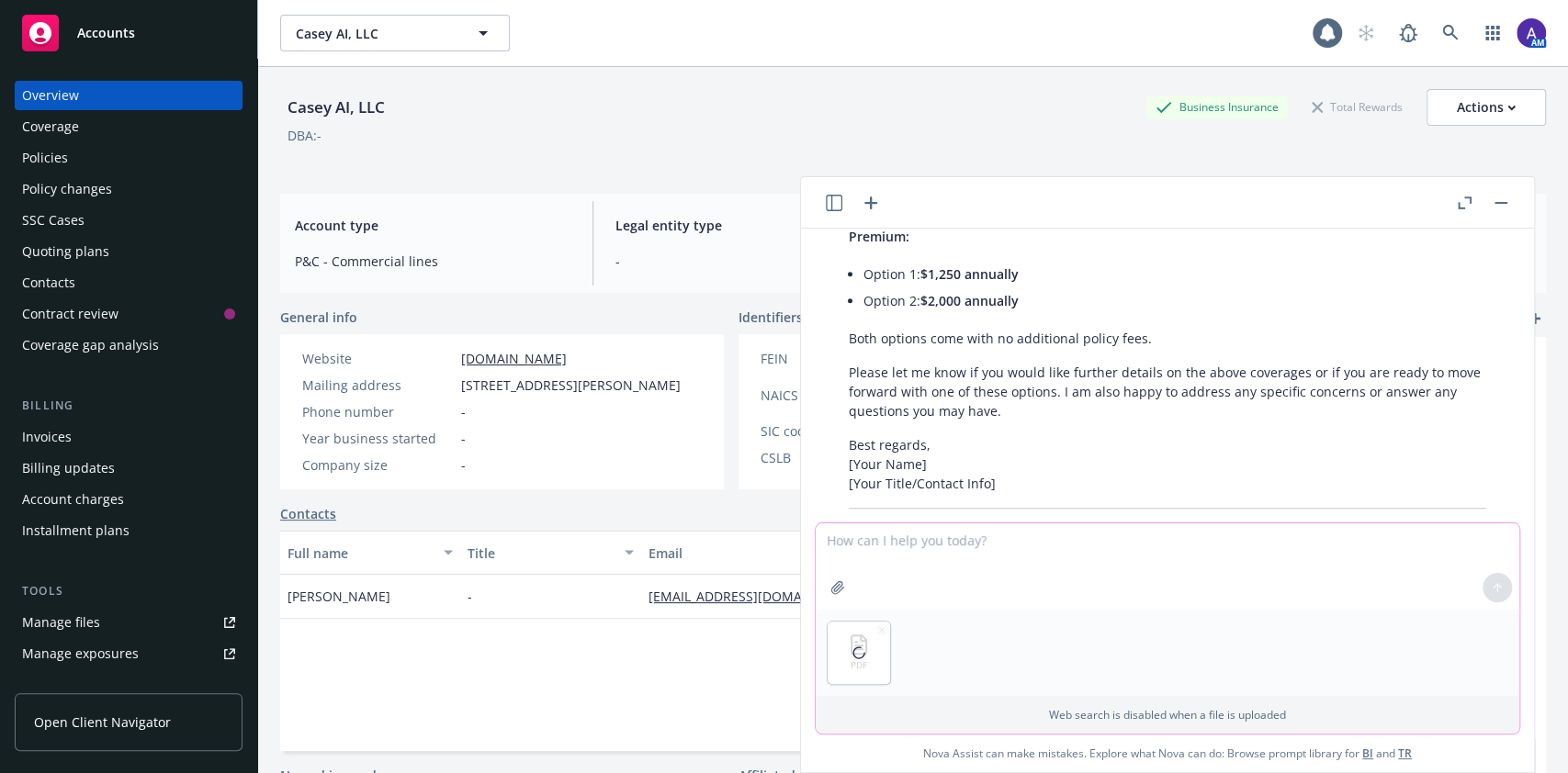
click at [897, 550] on textarea at bounding box center [1166, 566] width 703 height 87
type textarea "here it is"
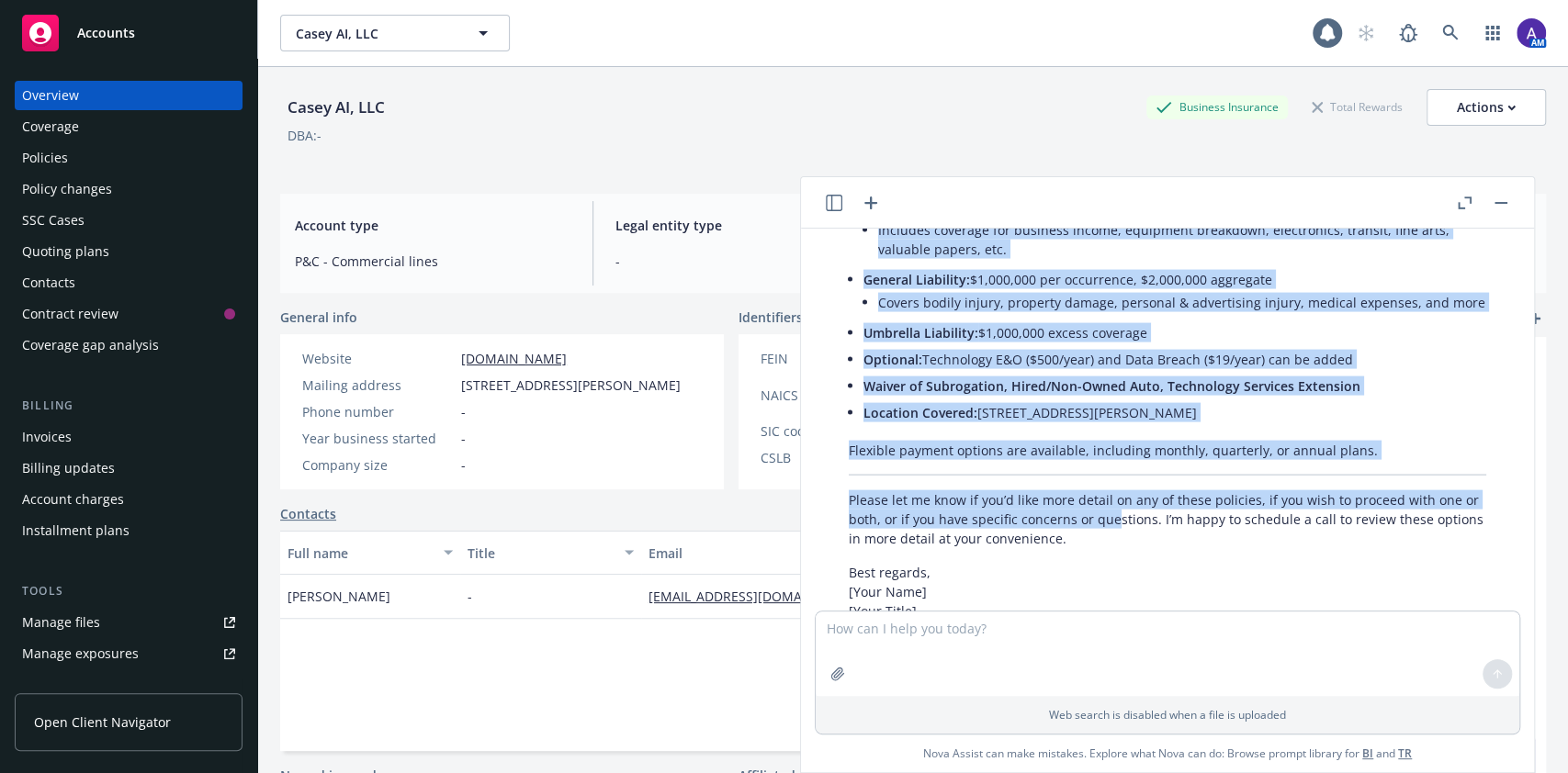
scroll to position [2627, 0]
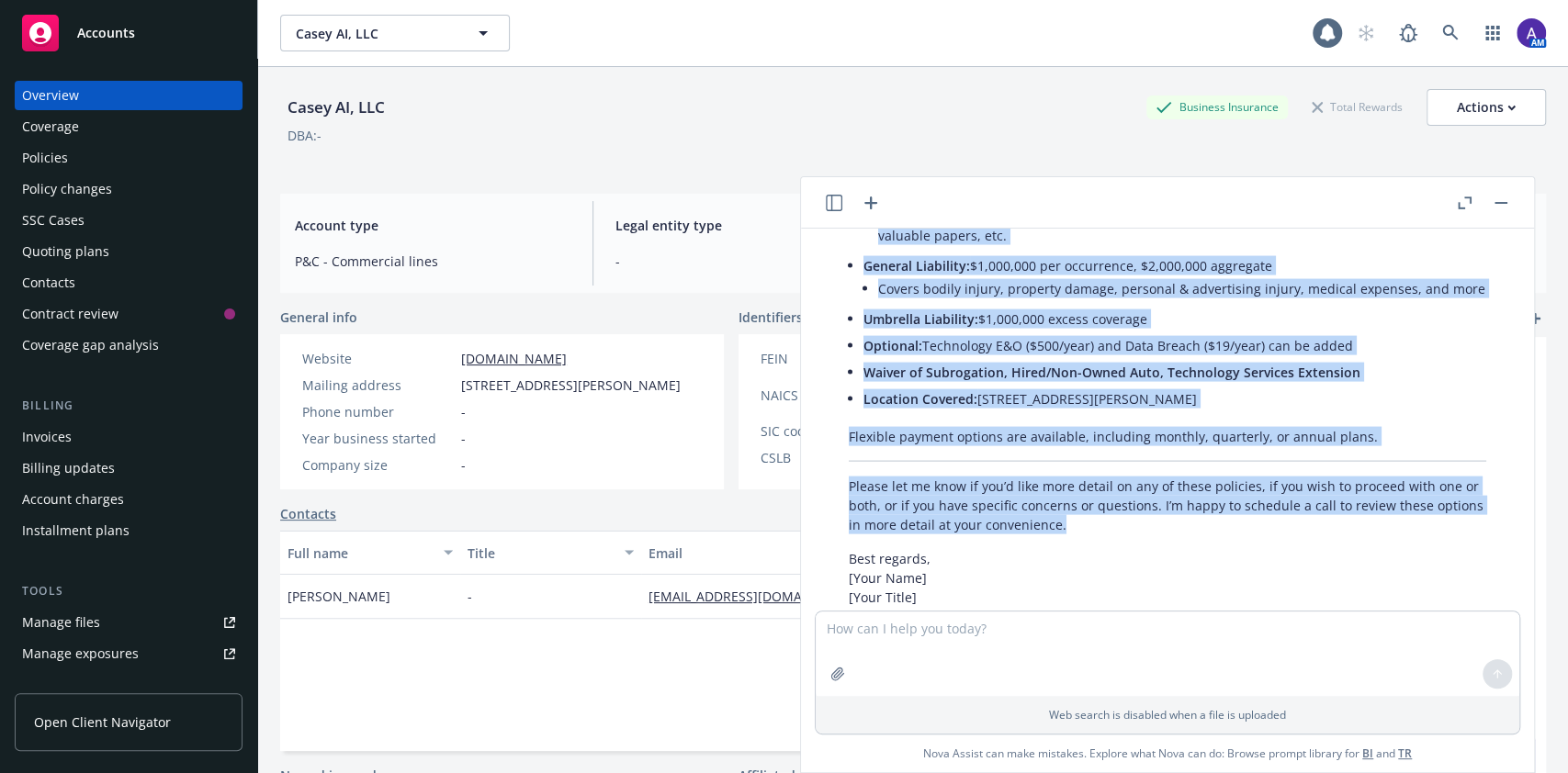
drag, startPoint x: 845, startPoint y: 522, endPoint x: 1224, endPoint y: 576, distance: 382.8
click at [1224, 576] on div "Here is an email draft proposing both coverages to your client, highlighting th…" at bounding box center [1167, 77] width 674 height 1250
copy div "I am pleased to present two insurance coverage options tailored to meet the nee…"
click at [105, 290] on div "Contacts" at bounding box center [128, 283] width 213 height 29
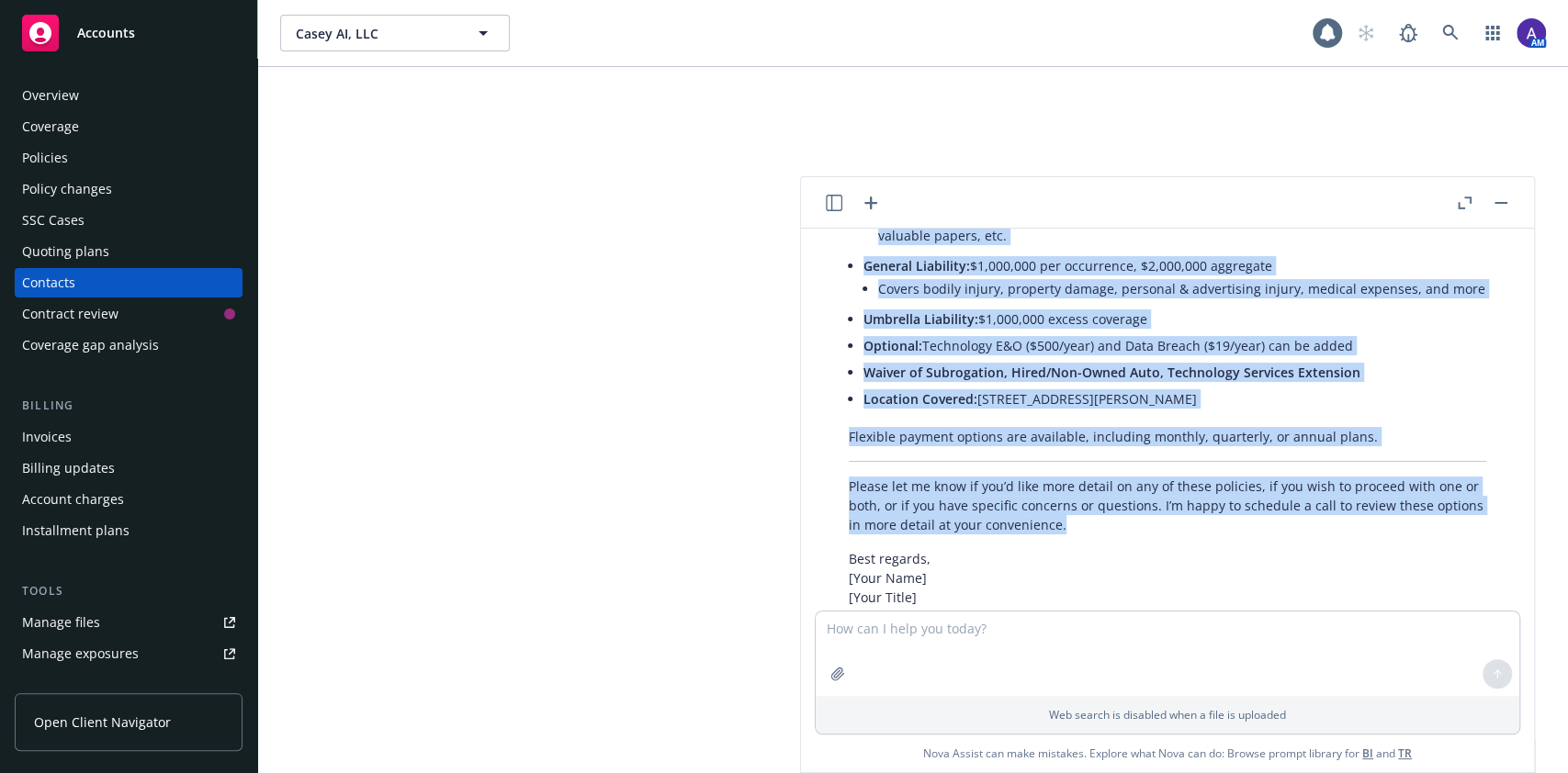
click at [63, 276] on div "Contacts" at bounding box center [49, 283] width 53 height 29
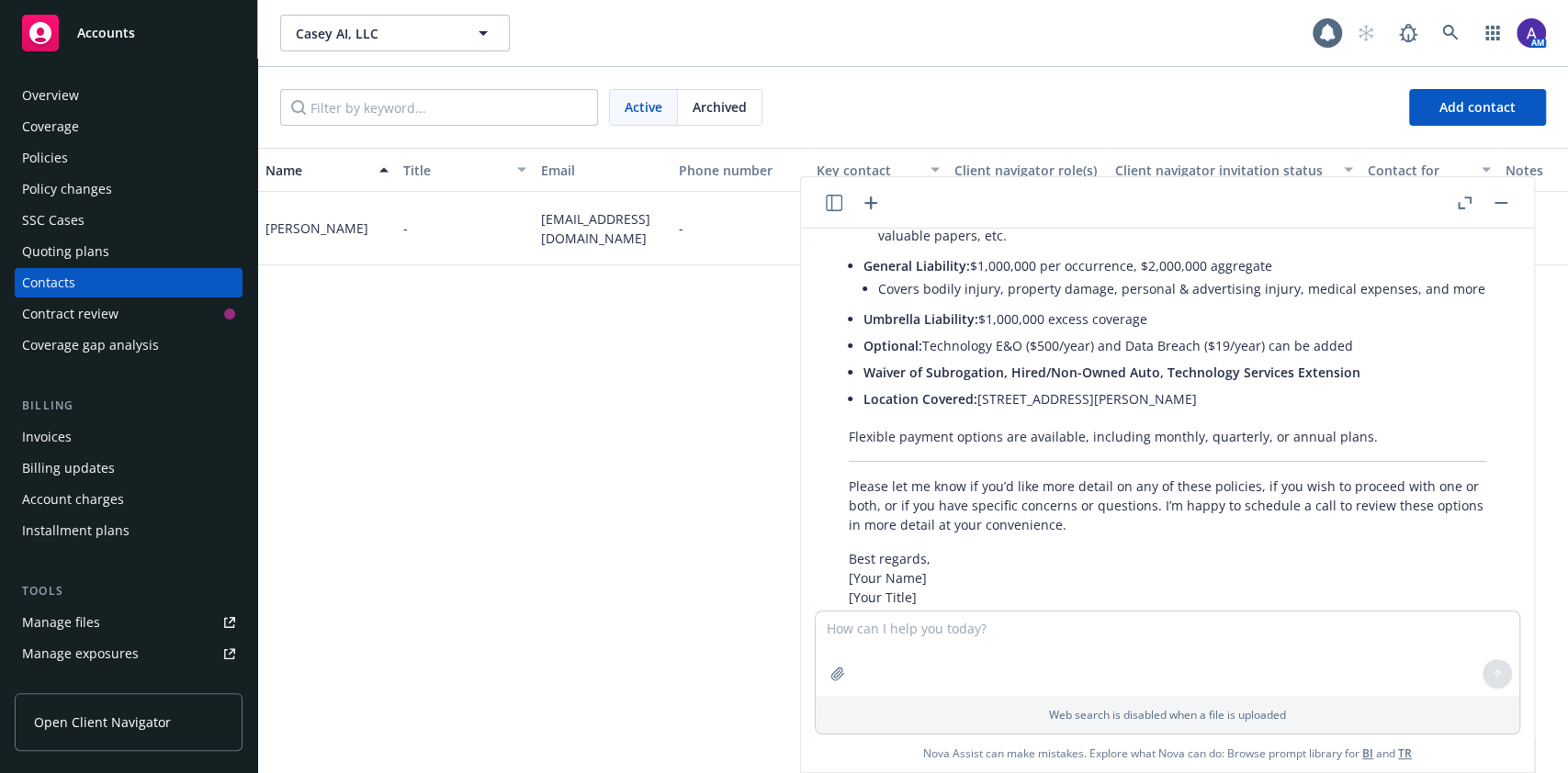
click at [589, 228] on span "jen@caseyai.app" at bounding box center [602, 228] width 124 height 39
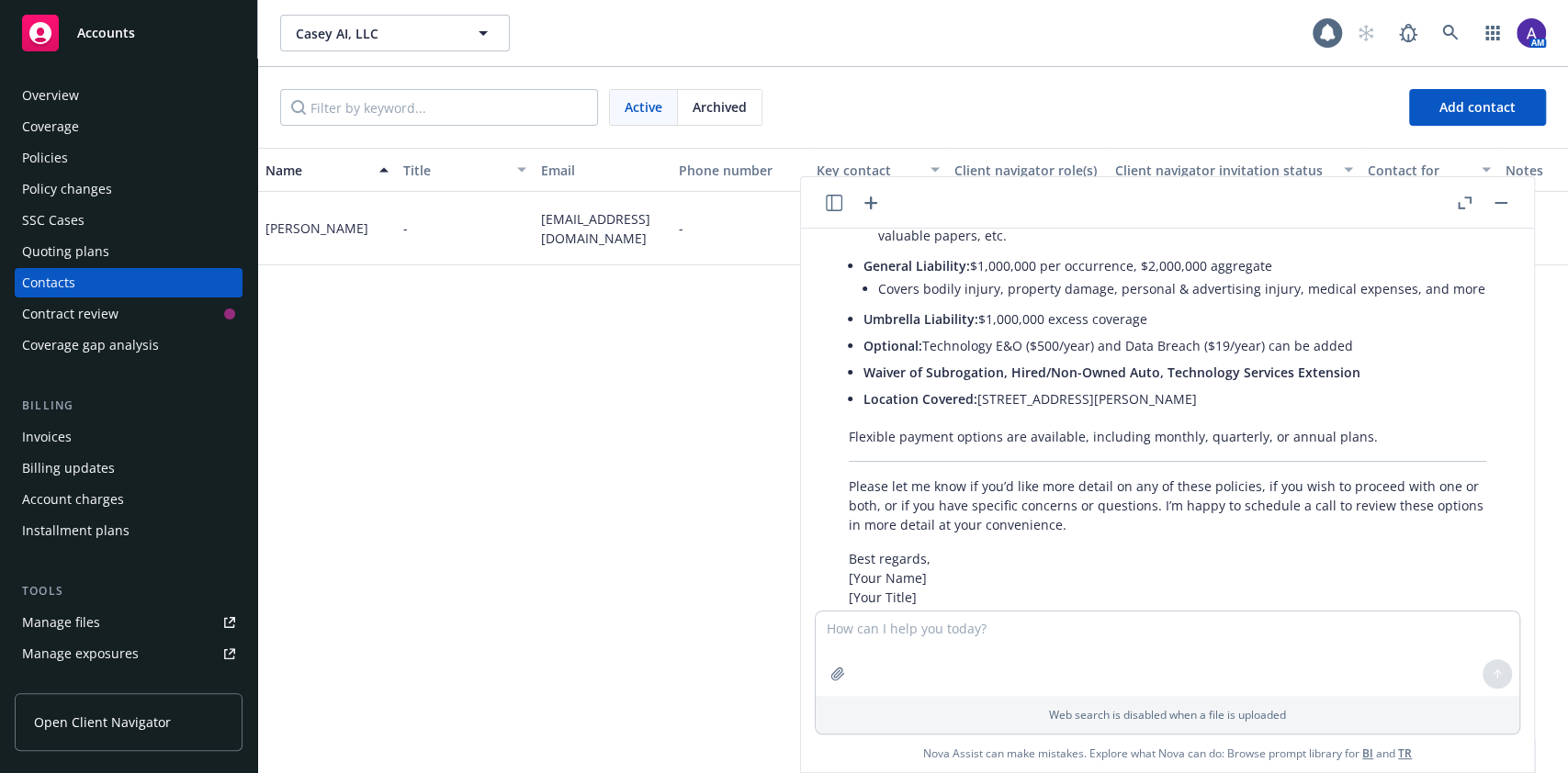
click at [441, 369] on div "Name Title Email Phone number Key contact Client navigator role(s) Client navig…" at bounding box center [912, 460] width 1309 height 625
click at [125, 240] on div "Quoting plans" at bounding box center [128, 252] width 213 height 29
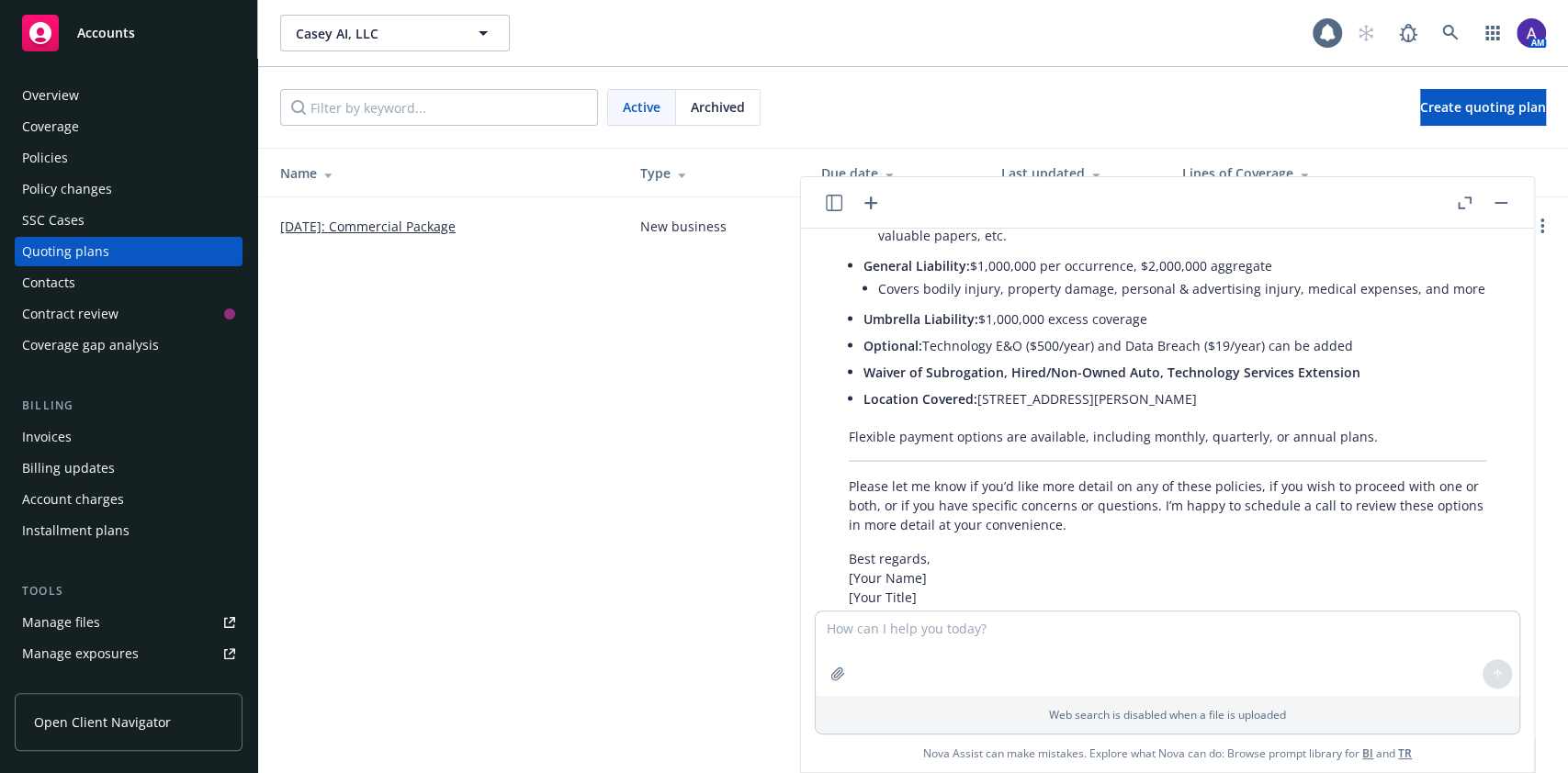
click at [415, 227] on link "08/15/2025: Commercial Package" at bounding box center [368, 227] width 175 height 19
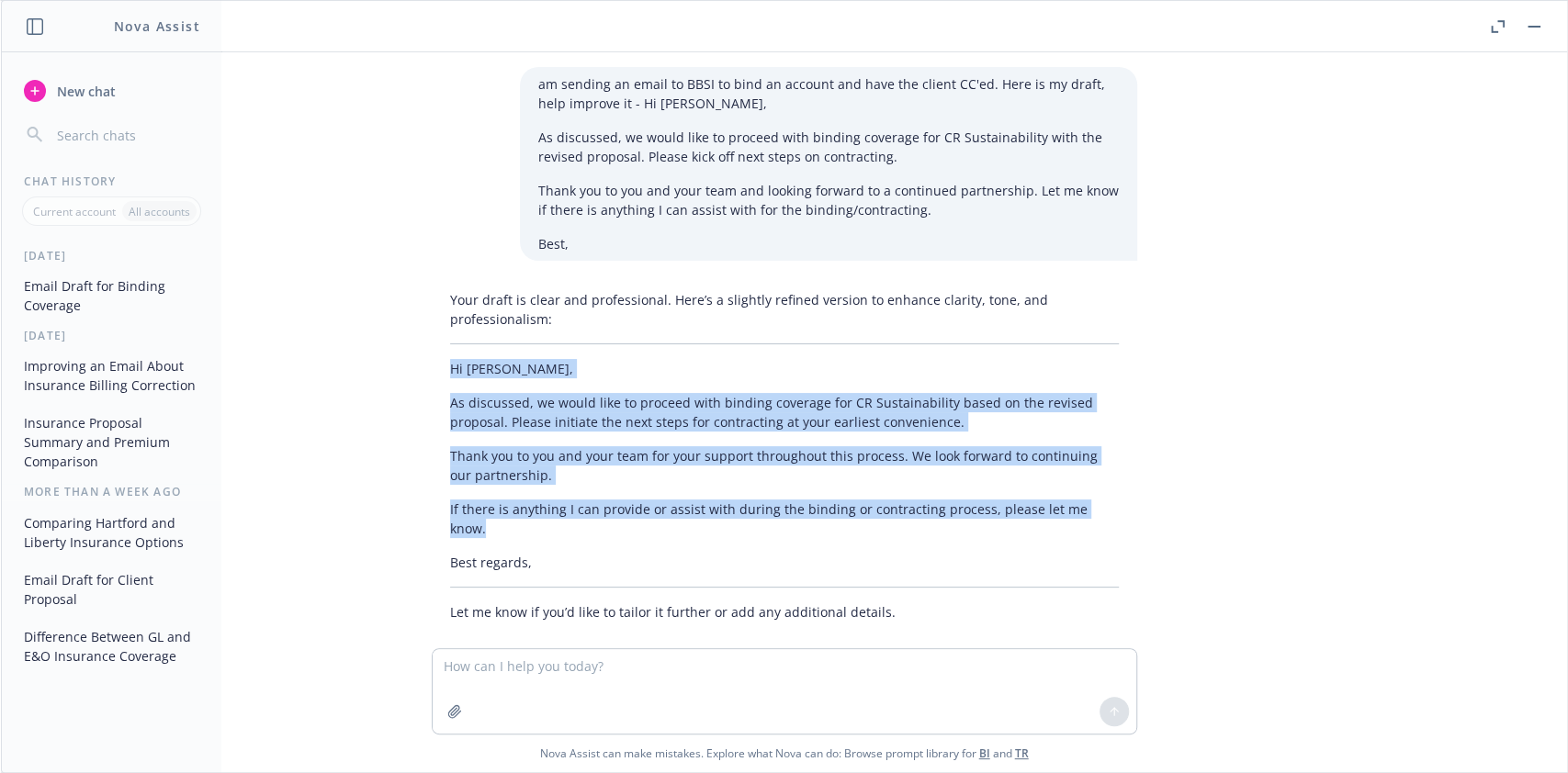
drag, startPoint x: 577, startPoint y: 145, endPoint x: 508, endPoint y: 132, distance: 70.2
click at [577, 145] on p "As discussed, we would like to proceed with binding coverage for CR Sustainabil…" at bounding box center [828, 147] width 581 height 39
